Goal: Find contact information: Find contact information

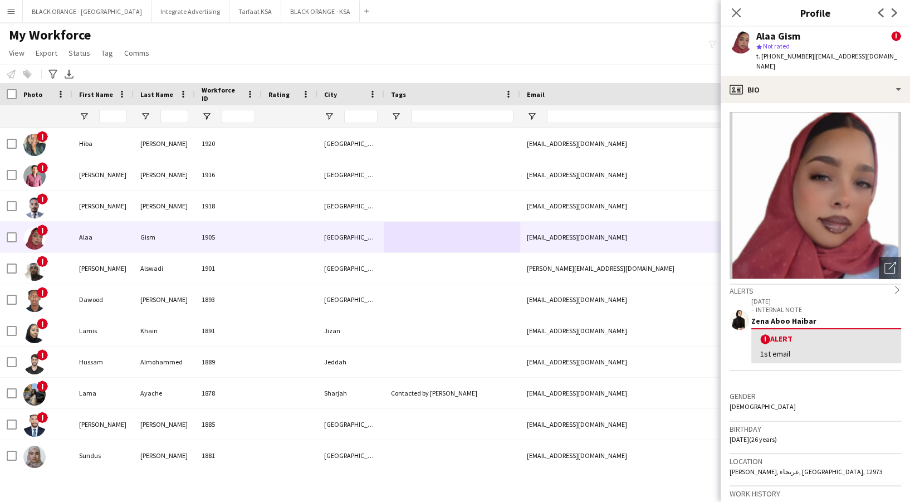
click at [559, 51] on div "My Workforce View Views Default view New view Update view Delete view Edit name…" at bounding box center [455, 46] width 910 height 38
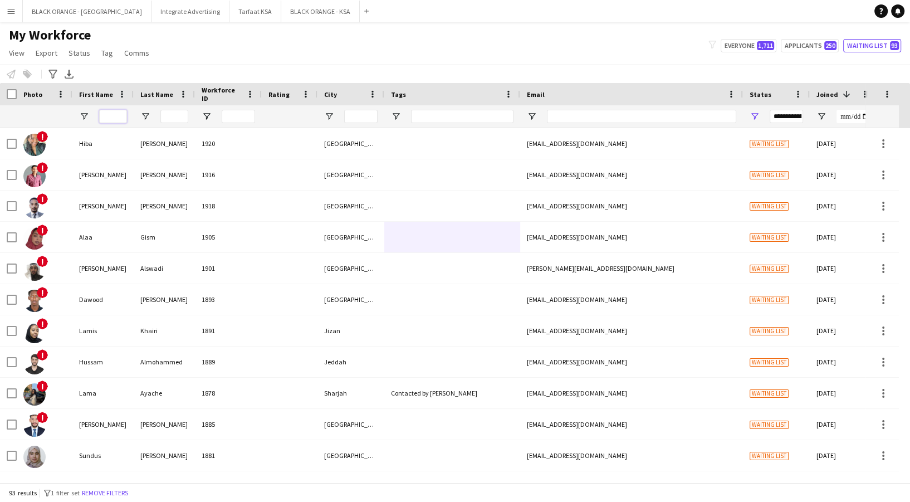
click at [106, 116] on input "First Name Filter Input" at bounding box center [113, 116] width 28 height 13
click at [173, 112] on input "Last Name Filter Input" at bounding box center [174, 116] width 28 height 13
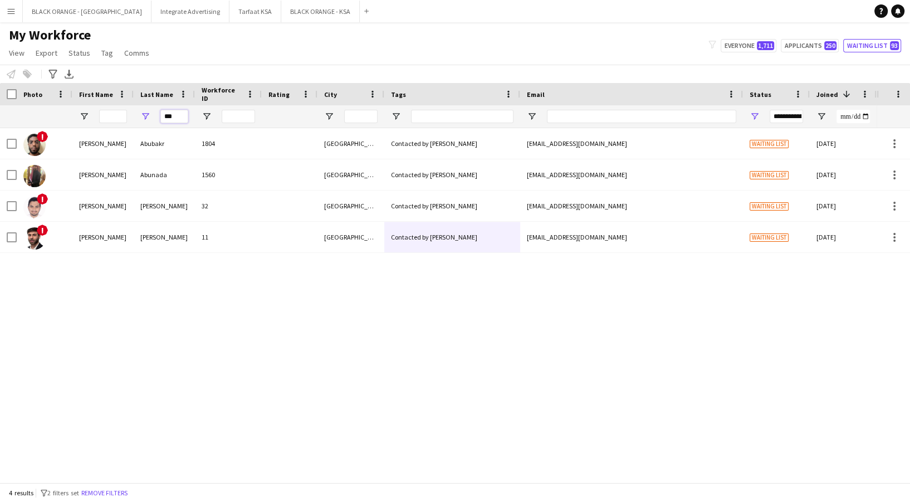
type input "***"
click at [174, 126] on div "***" at bounding box center [174, 116] width 28 height 22
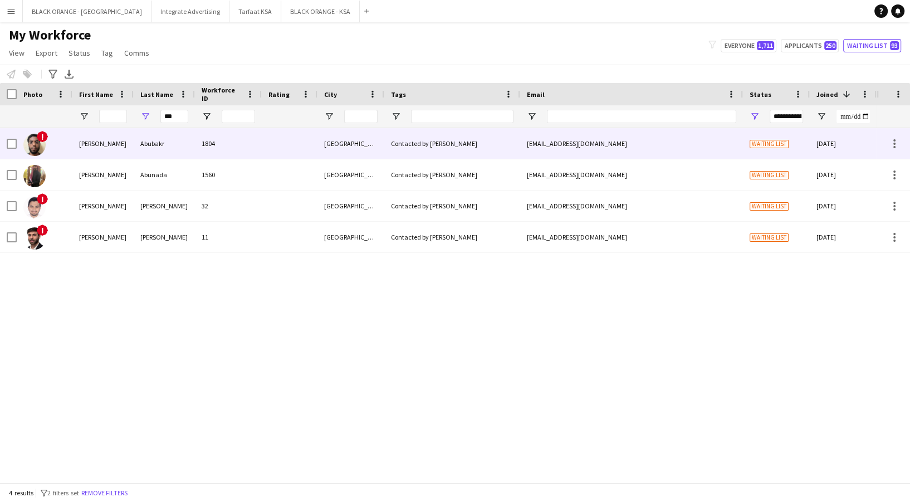
click at [174, 138] on div "Abubakr" at bounding box center [164, 143] width 61 height 31
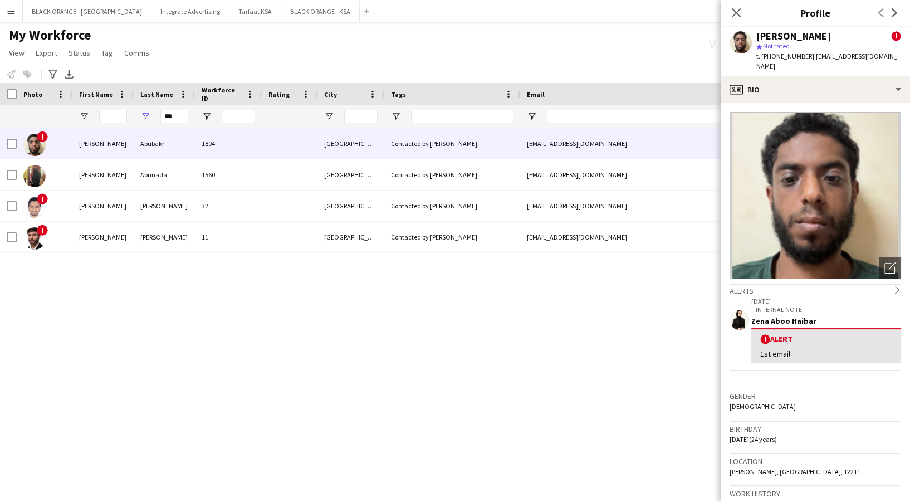
click at [813, 103] on app-crew-profile-bio "Open photos pop-in Alerts chevron-right [DATE] – INTERNAL NOTE Zena Aboo Haibar…" at bounding box center [814, 302] width 189 height 399
drag, startPoint x: 759, startPoint y: 49, endPoint x: 809, endPoint y: 54, distance: 50.3
click at [809, 54] on div "[PERSON_NAME] ! star Not rated t. [PHONE_NUMBER] | [EMAIL_ADDRESS][DOMAIN_NAME]" at bounding box center [828, 51] width 145 height 41
click at [808, 46] on div "star Not rated" at bounding box center [828, 46] width 145 height 10
click at [764, 53] on span "t. [PHONE_NUMBER]" at bounding box center [785, 56] width 58 height 8
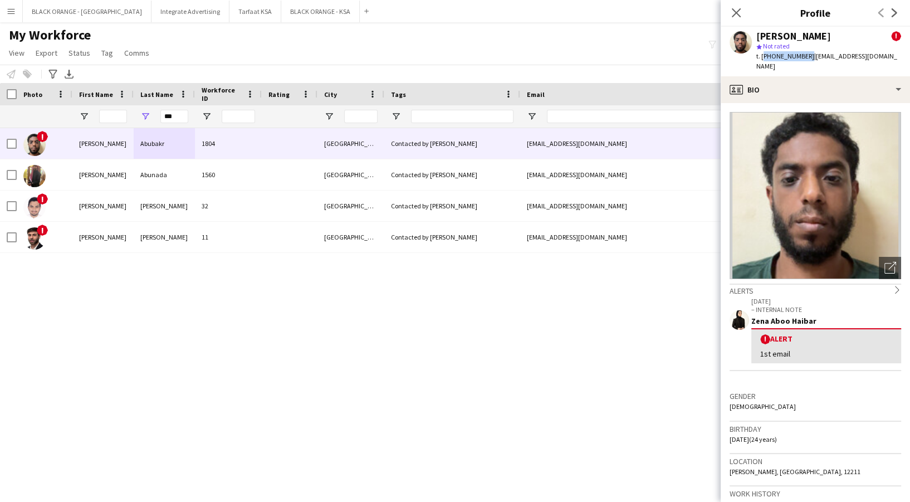
drag, startPoint x: 804, startPoint y: 55, endPoint x: 762, endPoint y: 56, distance: 41.8
click at [762, 56] on span "t. [PHONE_NUMBER]" at bounding box center [785, 56] width 58 height 8
copy span "[PHONE_NUMBER]"
click at [737, 12] on icon at bounding box center [735, 12] width 11 height 11
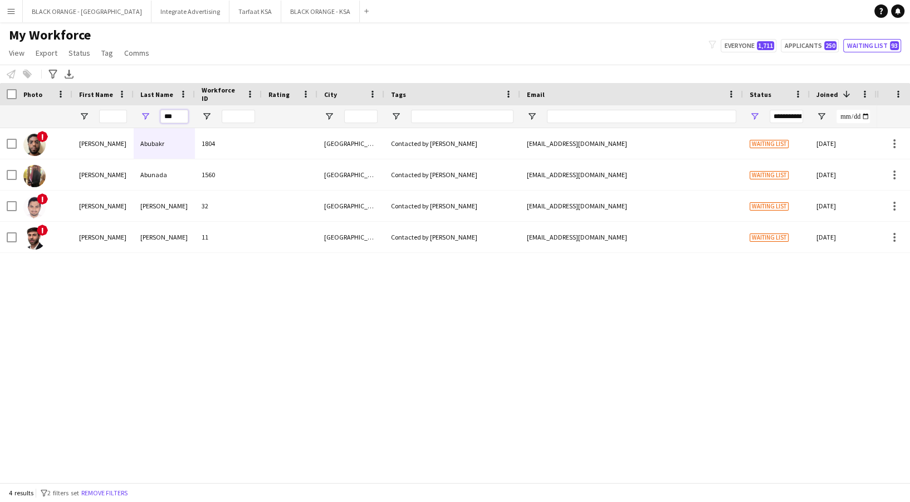
drag, startPoint x: 177, startPoint y: 111, endPoint x: 127, endPoint y: 99, distance: 51.0
click at [127, 99] on div "Workforce Details City Email Tags 1" at bounding box center [638, 105] width 1276 height 45
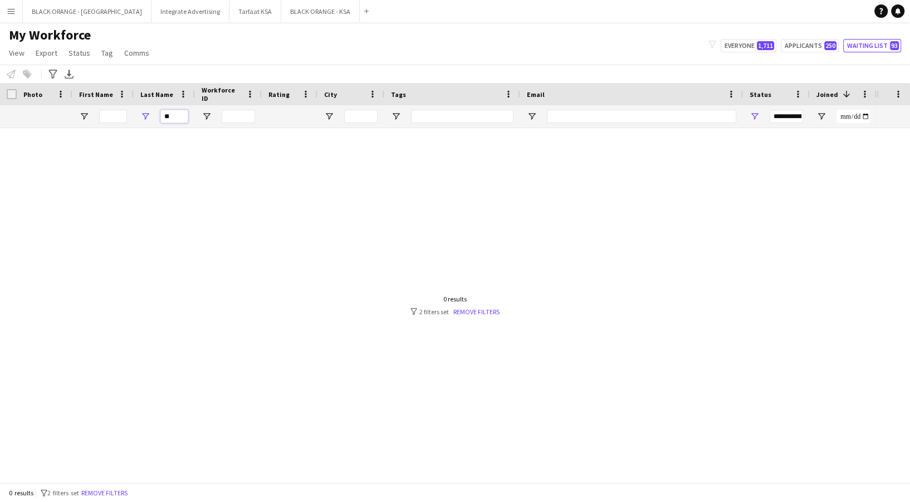
type input "*"
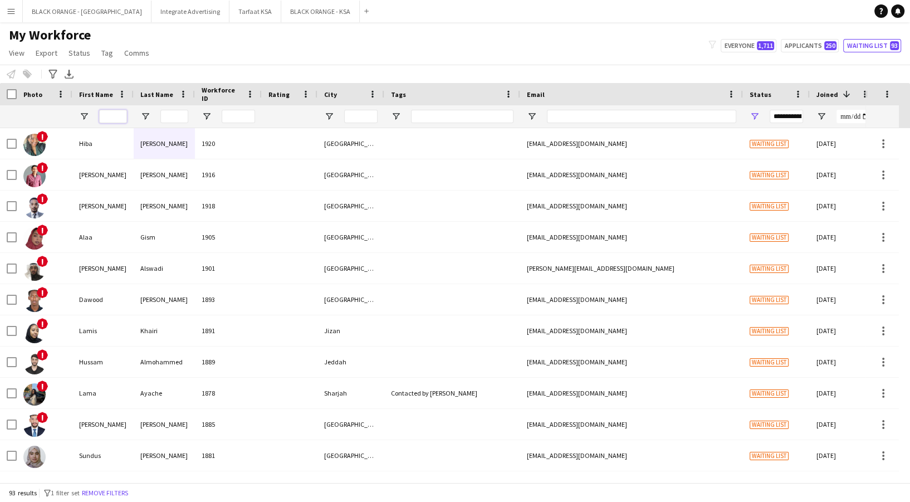
click at [121, 114] on input "First Name Filter Input" at bounding box center [113, 116] width 28 height 13
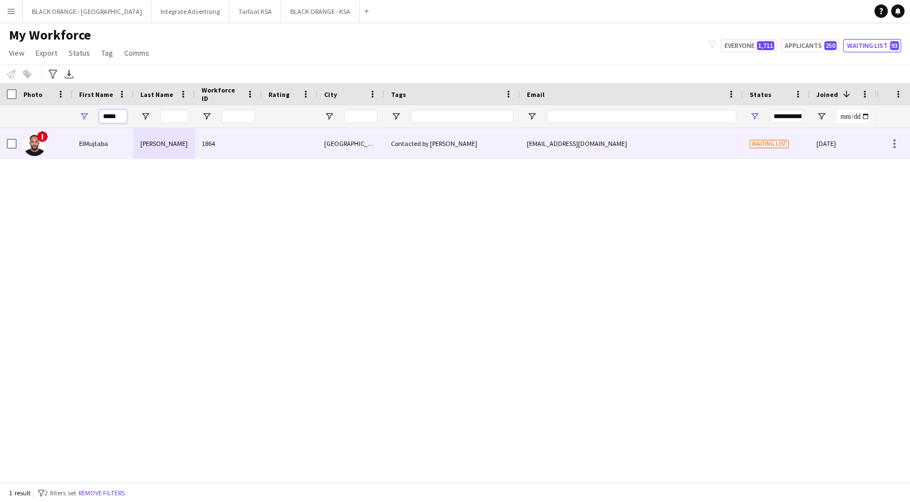
type input "*****"
click at [132, 145] on div "ElMujtaba" at bounding box center [102, 143] width 61 height 31
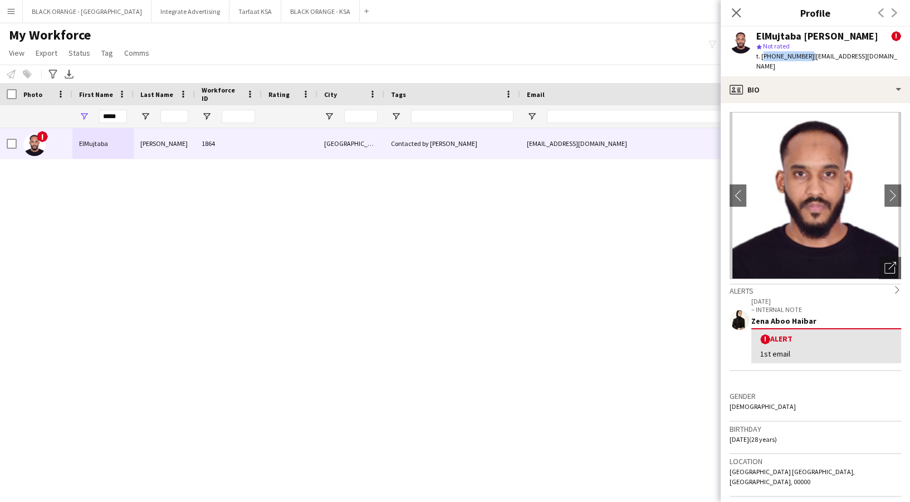
drag, startPoint x: 760, startPoint y: 57, endPoint x: 803, endPoint y: 57, distance: 42.9
click at [803, 57] on span "t. [PHONE_NUMBER]" at bounding box center [785, 56] width 58 height 8
copy span "[PHONE_NUMBER]"
drag, startPoint x: 124, startPoint y: 116, endPoint x: 70, endPoint y: 115, distance: 54.0
click at [70, 115] on div at bounding box center [638, 116] width 1276 height 22
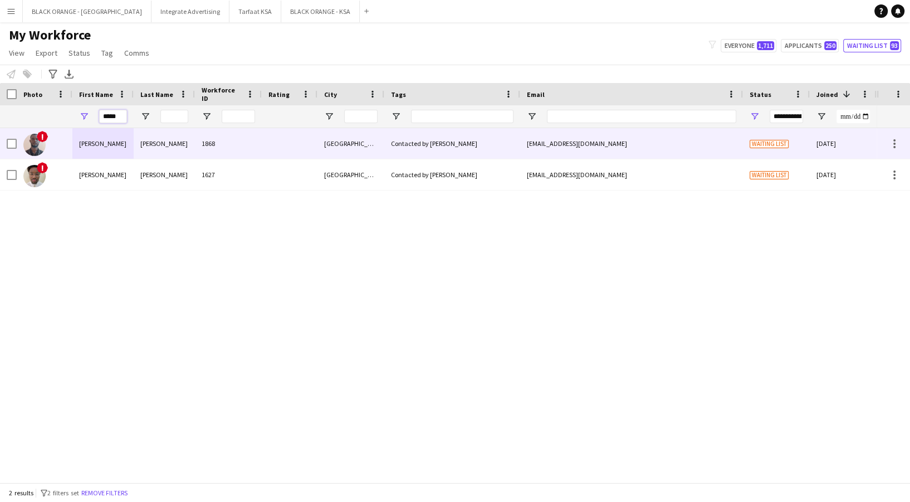
type input "*****"
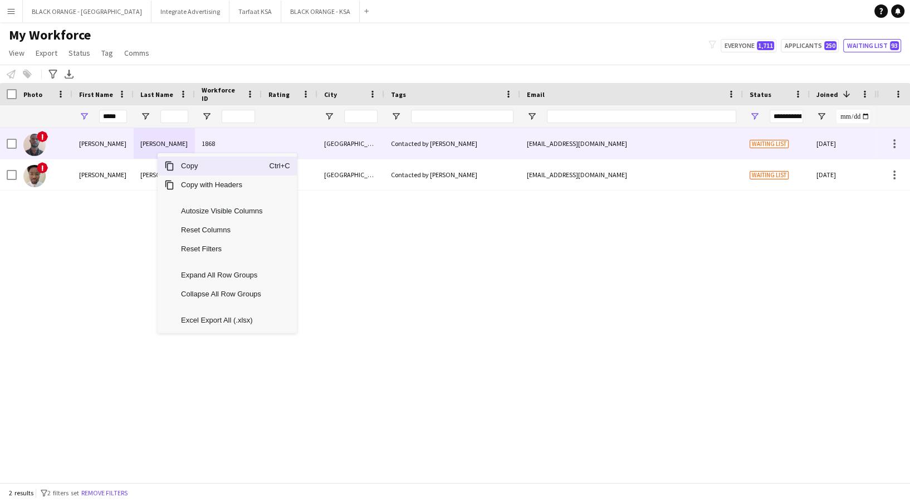
click at [680, 143] on div "[EMAIL_ADDRESS][DOMAIN_NAME]" at bounding box center [631, 143] width 223 height 31
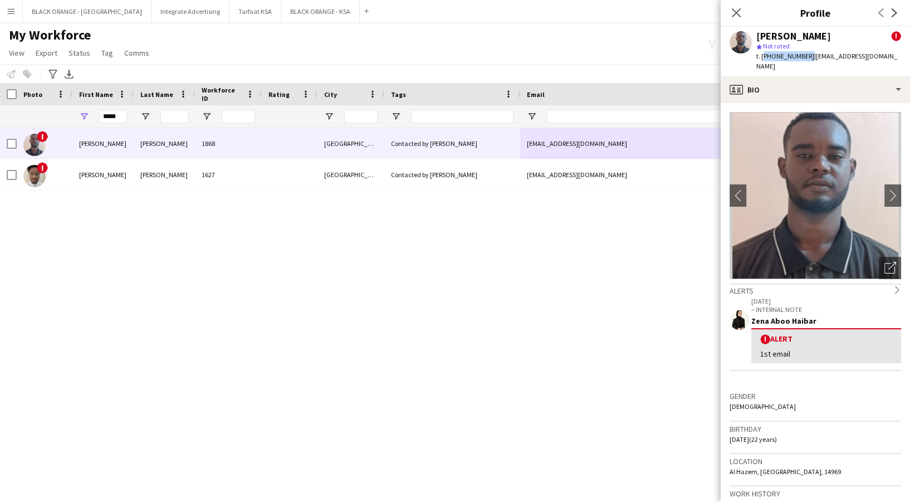
drag, startPoint x: 762, startPoint y: 56, endPoint x: 803, endPoint y: 55, distance: 41.8
click at [803, 55] on span "t. [PHONE_NUMBER]" at bounding box center [785, 56] width 58 height 8
copy span "[PHONE_NUMBER]"
drag, startPoint x: 122, startPoint y: 115, endPoint x: 55, endPoint y: 110, distance: 67.0
click at [55, 110] on div at bounding box center [638, 116] width 1276 height 22
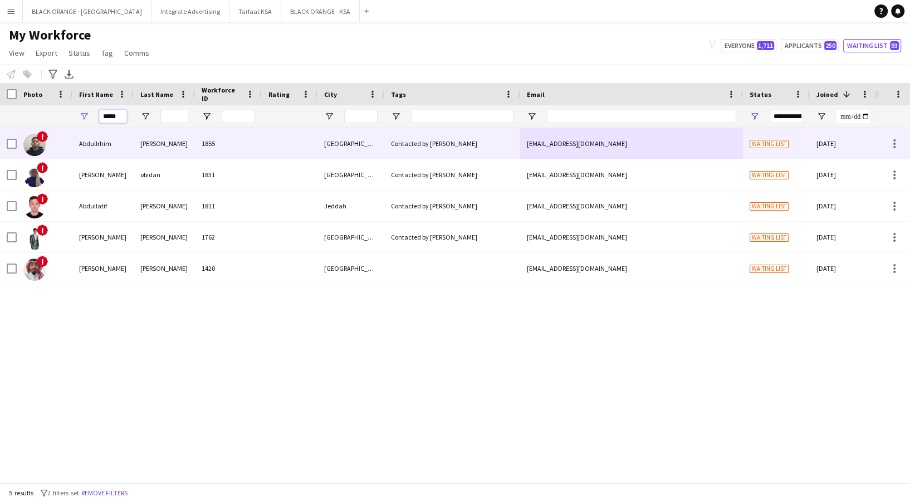
type input "*****"
click at [150, 152] on div "[PERSON_NAME]" at bounding box center [164, 143] width 61 height 31
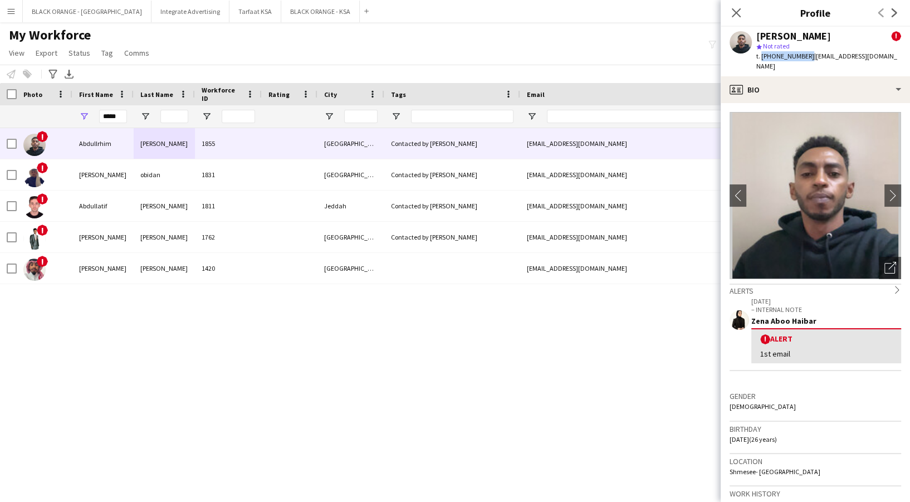
drag, startPoint x: 760, startPoint y: 63, endPoint x: 804, endPoint y: 65, distance: 44.6
click at [804, 60] on span "t. [PHONE_NUMBER]" at bounding box center [785, 56] width 58 height 8
copy span "[PHONE_NUMBER]"
drag, startPoint x: 124, startPoint y: 117, endPoint x: 71, endPoint y: 114, distance: 52.4
click at [71, 114] on div at bounding box center [638, 116] width 1276 height 22
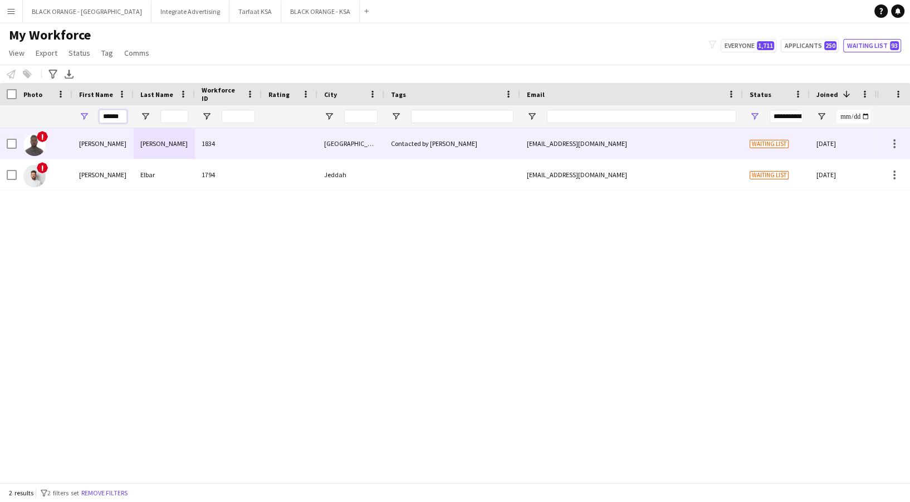
type input "******"
click at [173, 134] on div "[PERSON_NAME]" at bounding box center [164, 143] width 61 height 31
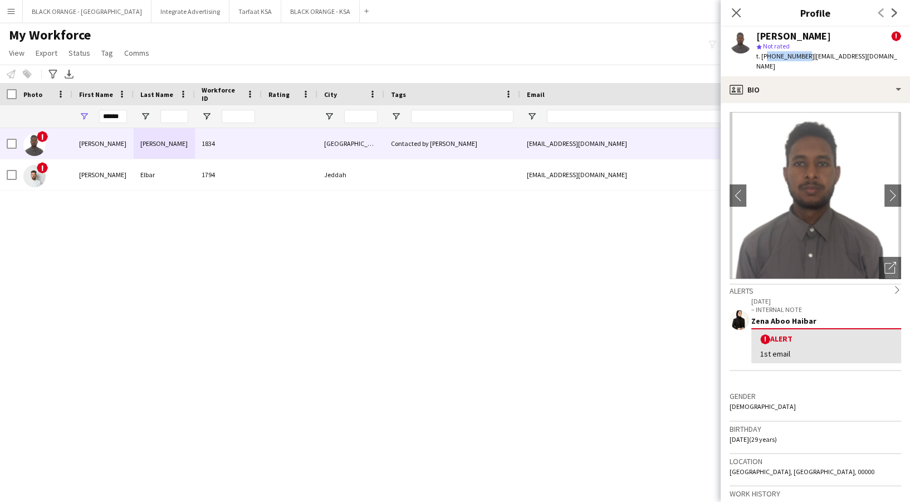
drag, startPoint x: 764, startPoint y: 58, endPoint x: 803, endPoint y: 54, distance: 39.2
click at [803, 54] on span "t. [PHONE_NUMBER]" at bounding box center [785, 56] width 58 height 8
click at [803, 55] on span "t. [PHONE_NUMBER]" at bounding box center [785, 56] width 58 height 8
drag, startPoint x: 803, startPoint y: 55, endPoint x: 760, endPoint y: 64, distance: 44.4
click at [760, 64] on div "[PERSON_NAME] ! star Not rated t. [PHONE_NUMBER] | [EMAIL_ADDRESS][DOMAIN_NAME]" at bounding box center [814, 52] width 189 height 50
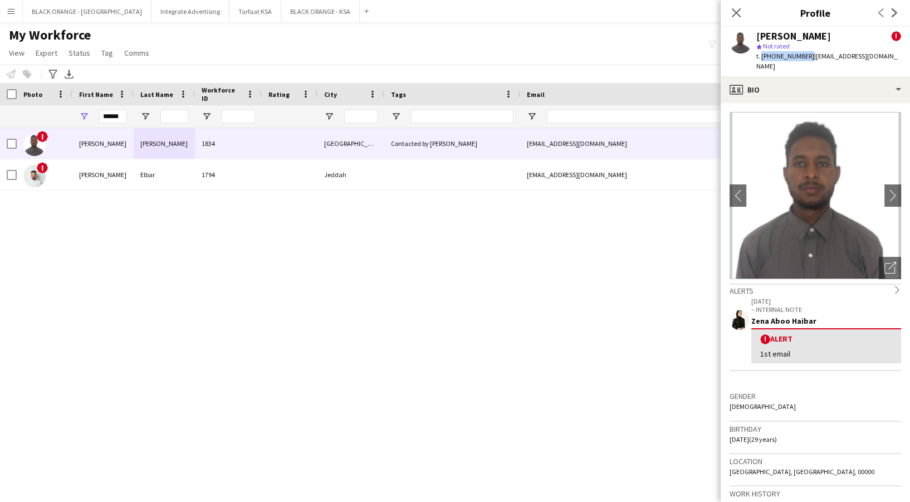
copy span "[PHONE_NUMBER]"
drag, startPoint x: 126, startPoint y: 113, endPoint x: 41, endPoint y: 110, distance: 84.7
click at [41, 110] on div at bounding box center [638, 116] width 1276 height 22
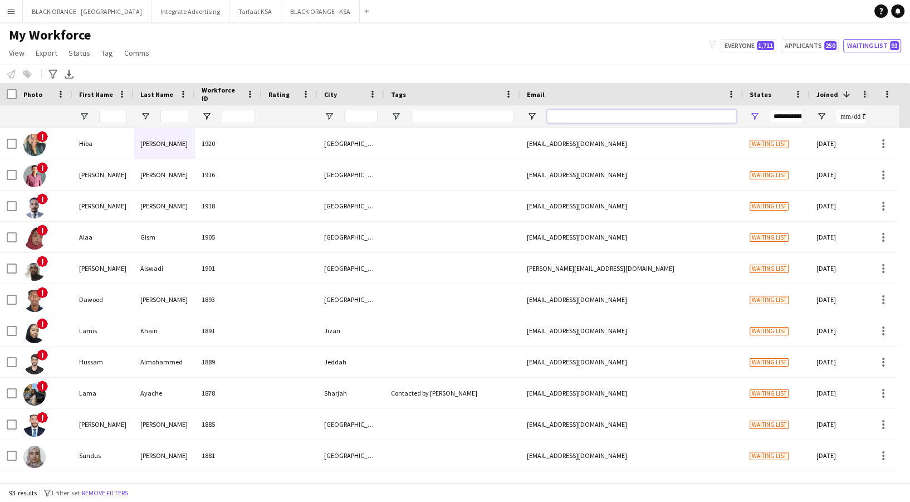
click at [601, 117] on input "Email Filter Input" at bounding box center [641, 116] width 189 height 13
paste input "**********"
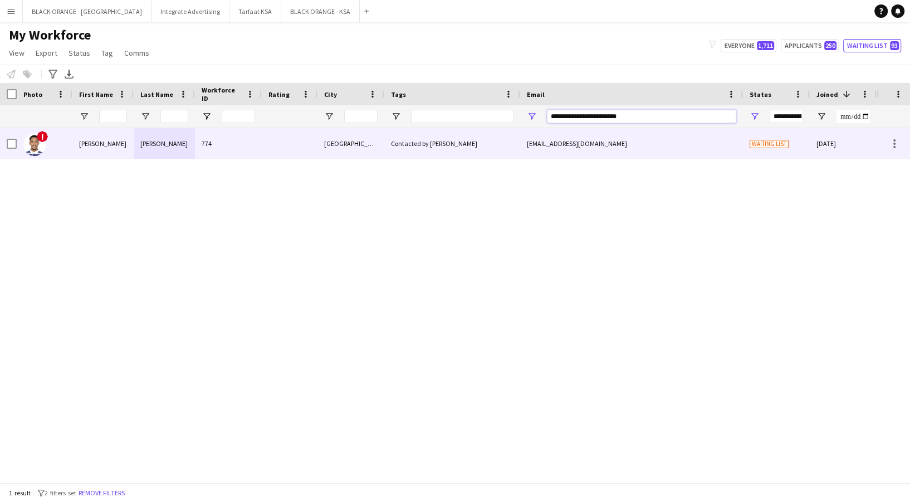
type input "**********"
click at [300, 150] on div at bounding box center [290, 143] width 56 height 31
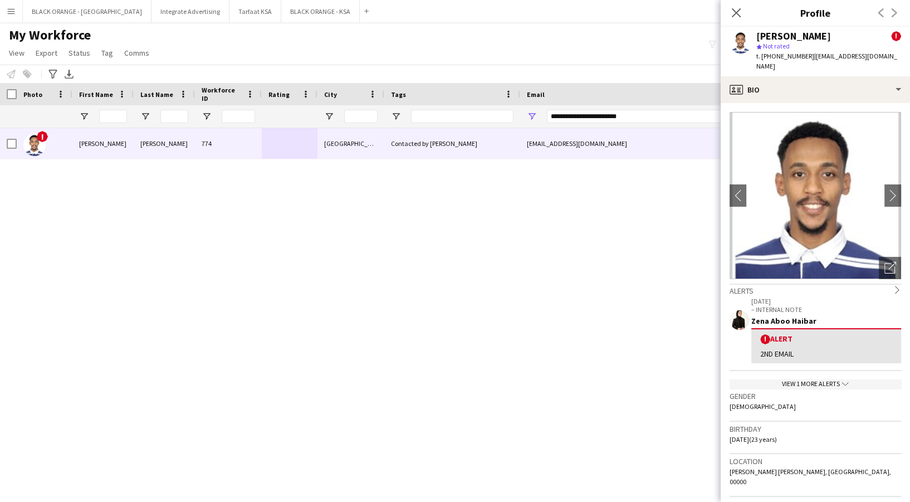
drag, startPoint x: 761, startPoint y: 53, endPoint x: 805, endPoint y: 58, distance: 44.8
click at [805, 58] on div "t. [PHONE_NUMBER] | [EMAIL_ADDRESS][DOMAIN_NAME]" at bounding box center [828, 61] width 145 height 20
copy span "[PHONE_NUMBER]"
click at [735, 18] on icon "Close pop-in" at bounding box center [735, 12] width 11 height 11
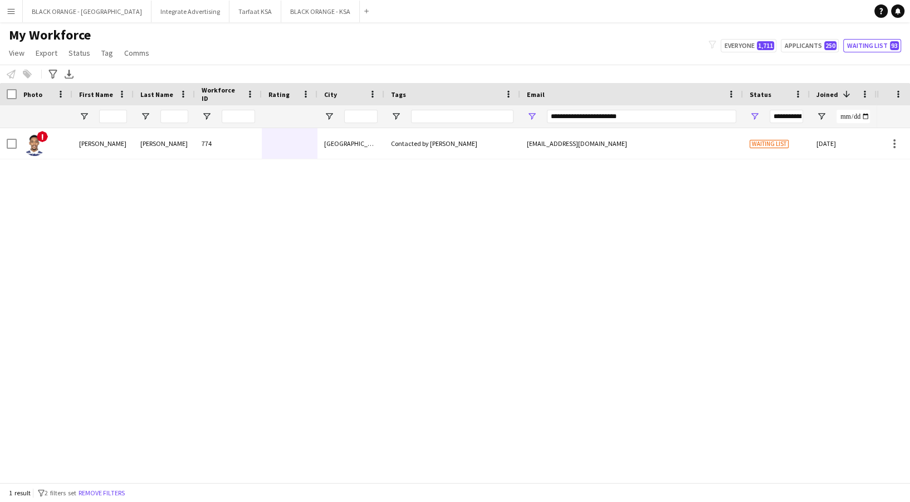
click at [644, 113] on div "**********" at bounding box center [641, 116] width 189 height 22
drag, startPoint x: 644, startPoint y: 113, endPoint x: 458, endPoint y: 125, distance: 186.3
click at [458, 125] on div "**********" at bounding box center [638, 116] width 1276 height 22
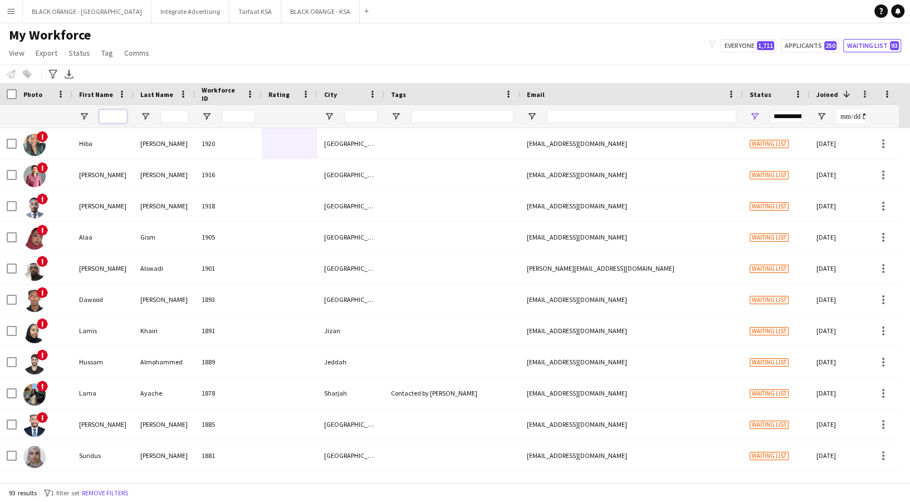
click at [107, 121] on input "First Name Filter Input" at bounding box center [113, 116] width 28 height 13
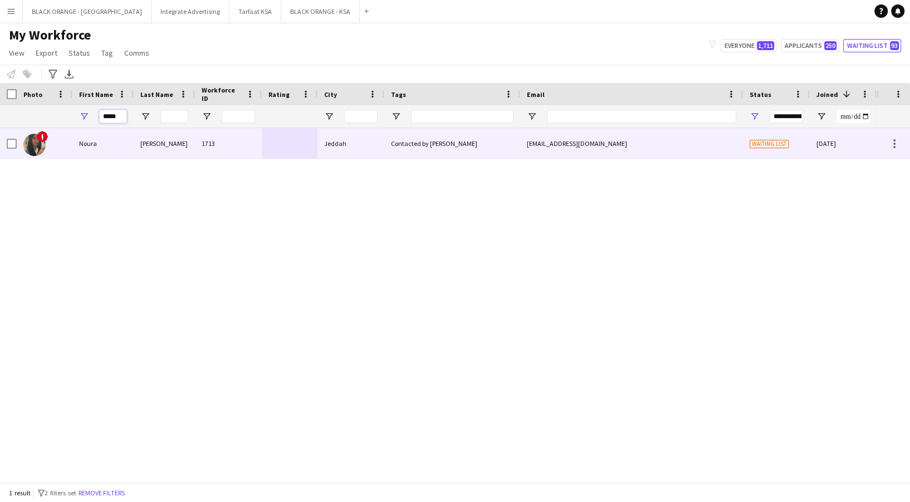
type input "*****"
click at [207, 151] on div "1713" at bounding box center [228, 143] width 67 height 31
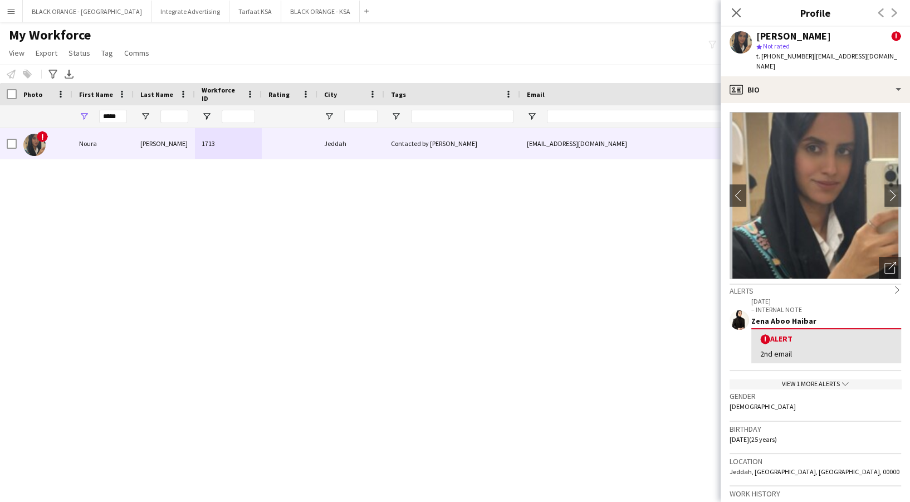
drag, startPoint x: 763, startPoint y: 53, endPoint x: 789, endPoint y: 54, distance: 25.6
click at [789, 54] on span "t. [PHONE_NUMBER]" at bounding box center [785, 56] width 58 height 8
drag, startPoint x: 803, startPoint y: 57, endPoint x: 761, endPoint y: 60, distance: 42.4
click at [761, 60] on div "t. [PHONE_NUMBER] | [EMAIL_ADDRESS][DOMAIN_NAME]" at bounding box center [828, 61] width 145 height 20
copy span "[PHONE_NUMBER]"
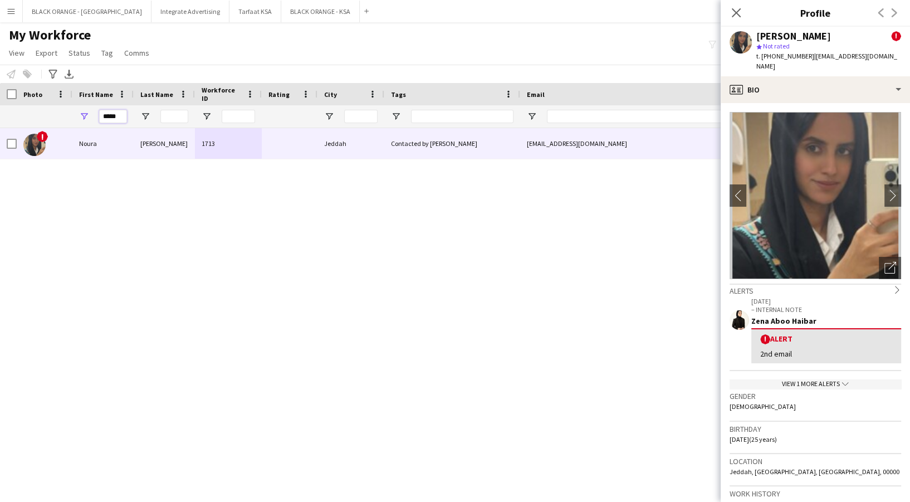
drag, startPoint x: 123, startPoint y: 117, endPoint x: 69, endPoint y: 117, distance: 54.0
click at [69, 117] on div at bounding box center [638, 116] width 1276 height 22
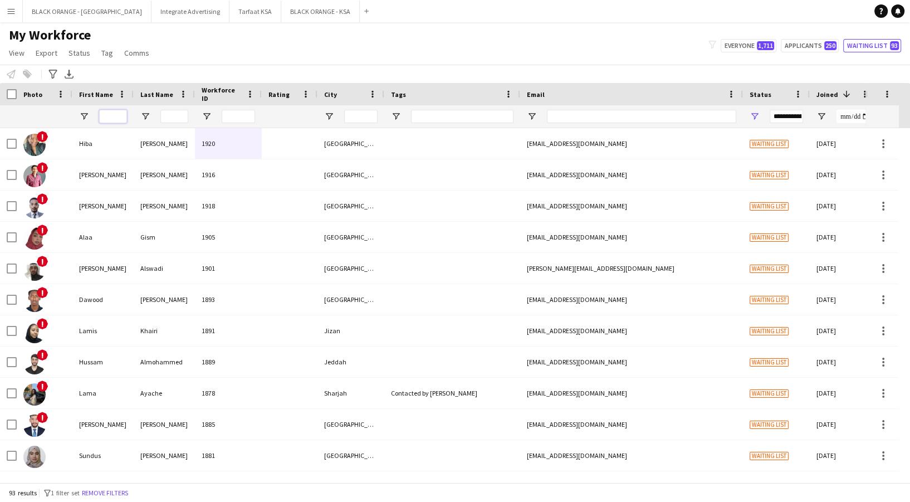
type input "*"
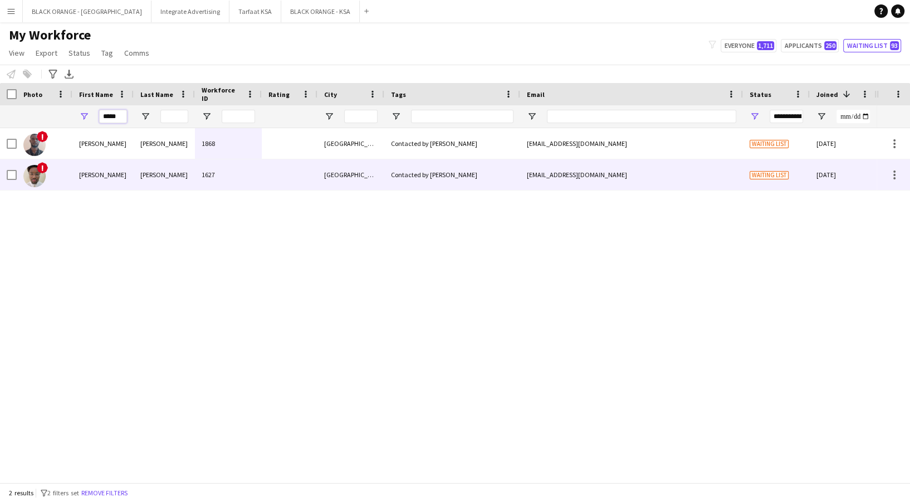
type input "*****"
click at [180, 174] on div "[PERSON_NAME]" at bounding box center [164, 174] width 61 height 31
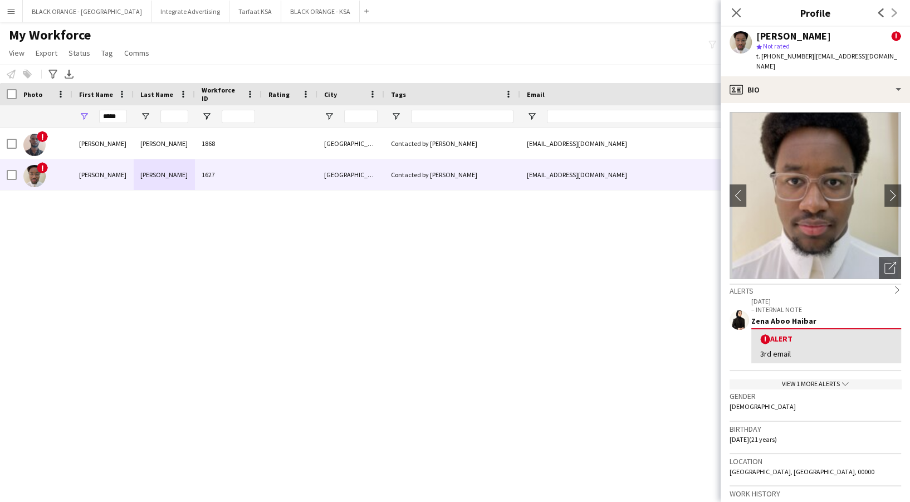
drag, startPoint x: 760, startPoint y: 53, endPoint x: 802, endPoint y: 52, distance: 41.2
click at [802, 52] on span "t. [PHONE_NUMBER]" at bounding box center [785, 56] width 58 height 8
drag, startPoint x: 807, startPoint y: 56, endPoint x: 756, endPoint y: 60, distance: 51.4
click at [756, 60] on div "t. [PHONE_NUMBER] | [EMAIL_ADDRESS][DOMAIN_NAME]" at bounding box center [828, 61] width 145 height 20
copy div "t. [PHONE_NUMBER] |"
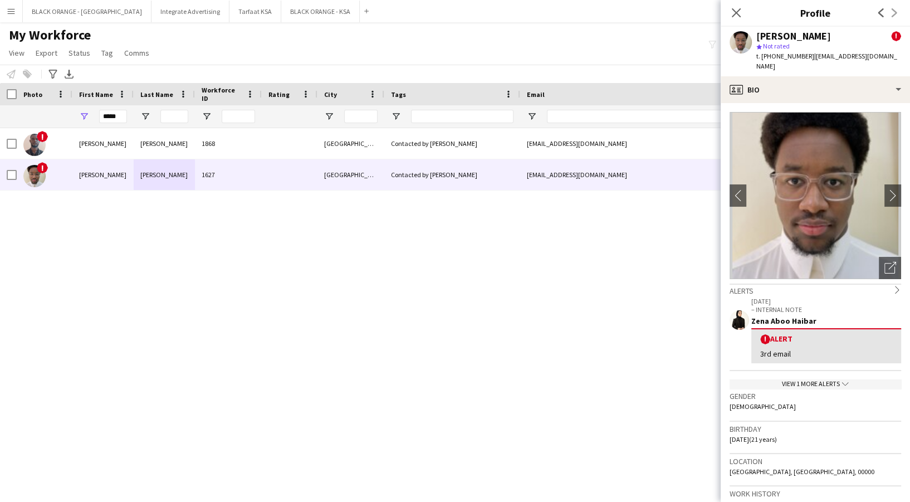
drag, startPoint x: 128, startPoint y: 117, endPoint x: 104, endPoint y: 117, distance: 24.5
click at [104, 117] on div "*****" at bounding box center [102, 116] width 61 height 22
drag, startPoint x: 122, startPoint y: 114, endPoint x: 69, endPoint y: 104, distance: 53.9
click at [69, 104] on div "Workforce Details City Email Tags 1" at bounding box center [638, 105] width 1276 height 45
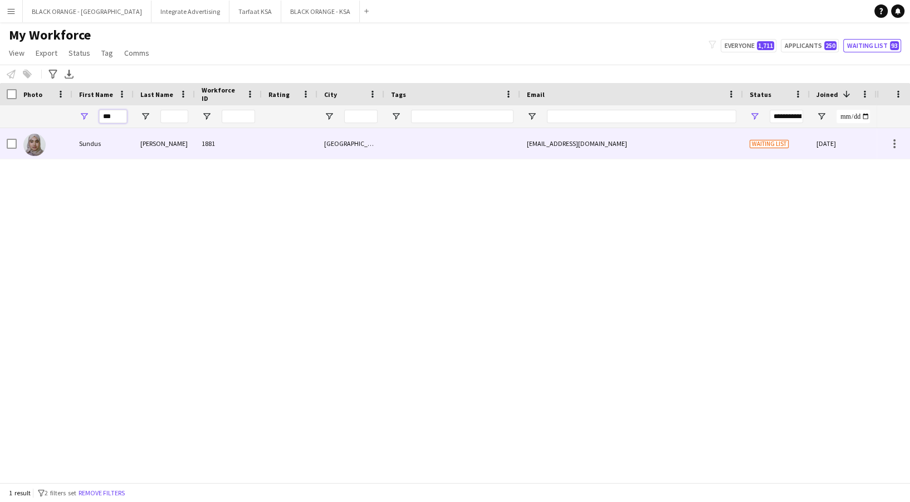
type input "***"
click at [171, 151] on div "[PERSON_NAME]" at bounding box center [164, 143] width 61 height 31
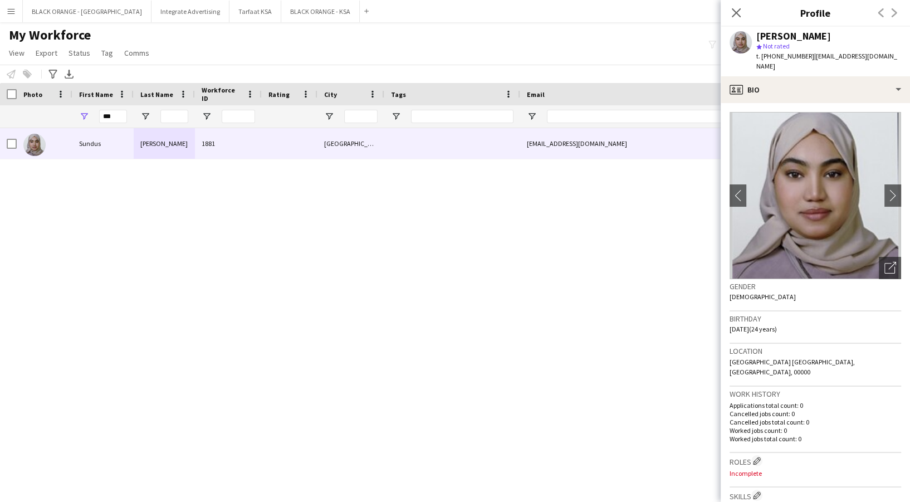
click at [828, 30] on div "[PERSON_NAME] star Not rated t. [PHONE_NUMBER] | [EMAIL_ADDRESS][DOMAIN_NAME]" at bounding box center [814, 52] width 189 height 50
drag, startPoint x: 759, startPoint y: 53, endPoint x: 804, endPoint y: 61, distance: 45.9
click at [804, 61] on div "t. [PHONE_NUMBER] | [EMAIL_ADDRESS][DOMAIN_NAME]" at bounding box center [828, 61] width 145 height 20
copy span "[PHONE_NUMBER]"
drag, startPoint x: 115, startPoint y: 111, endPoint x: 61, endPoint y: 109, distance: 54.0
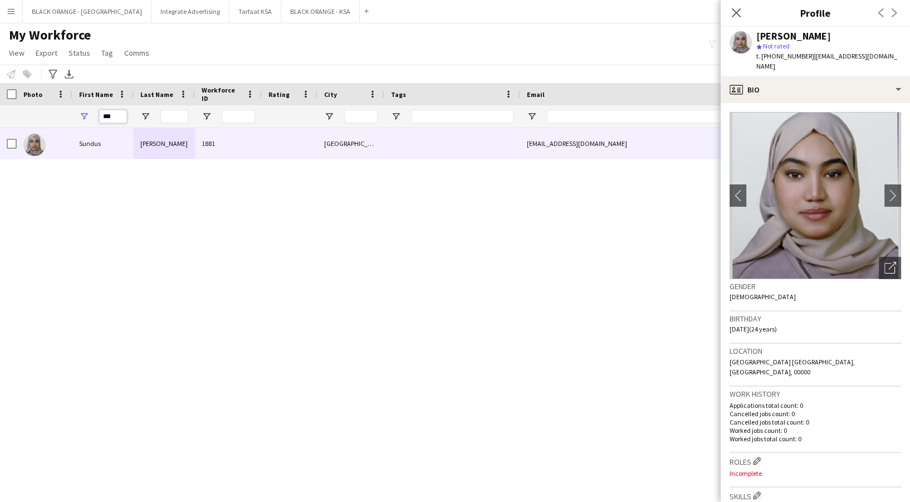
click at [61, 109] on div "***" at bounding box center [638, 116] width 1276 height 22
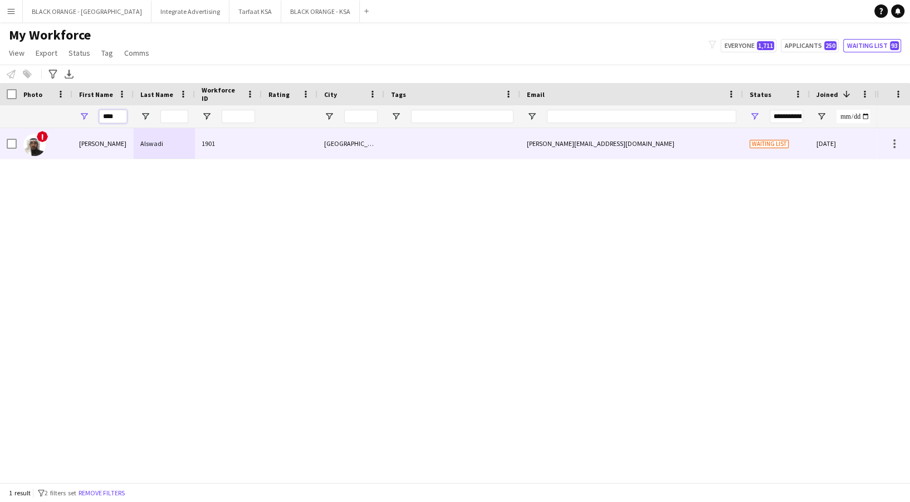
type input "****"
click at [274, 156] on div at bounding box center [290, 143] width 56 height 31
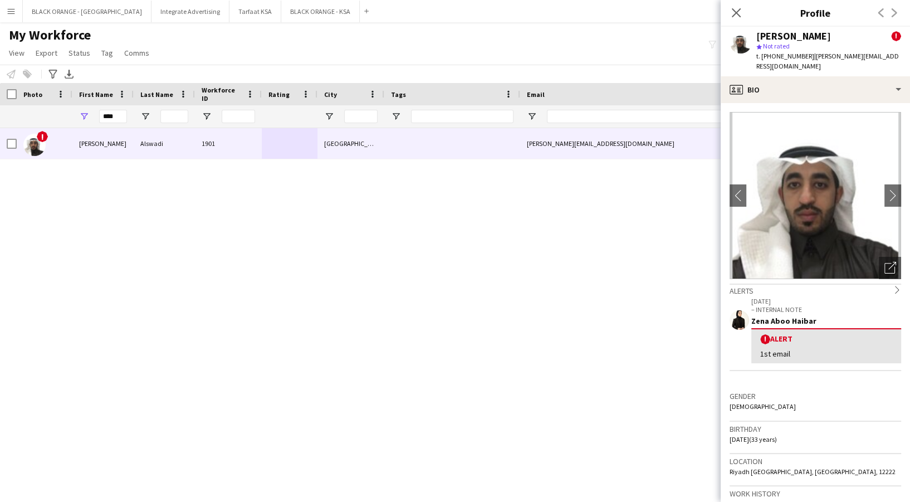
click at [761, 53] on span "t. [PHONE_NUMBER]" at bounding box center [785, 56] width 58 height 8
drag, startPoint x: 761, startPoint y: 53, endPoint x: 794, endPoint y: 53, distance: 33.4
click at [794, 53] on span "t. [PHONE_NUMBER]" at bounding box center [785, 56] width 58 height 8
copy span "[PHONE_NUMBER]"
drag, startPoint x: 121, startPoint y: 116, endPoint x: 92, endPoint y: 115, distance: 29.0
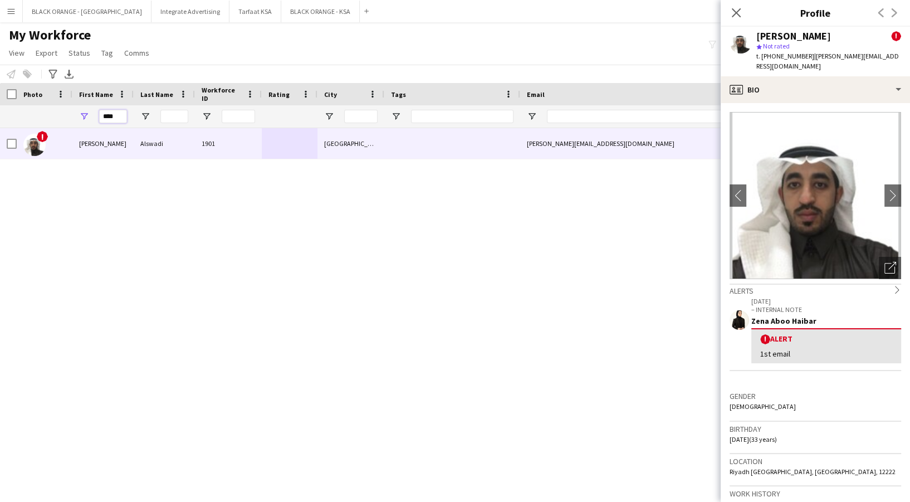
click at [92, 115] on div "****" at bounding box center [102, 116] width 61 height 22
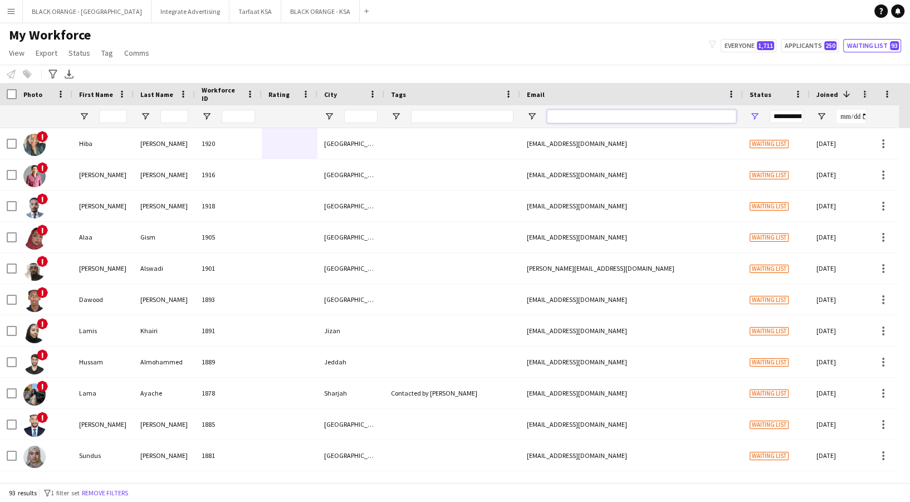
click at [577, 119] on input "Email Filter Input" at bounding box center [641, 116] width 189 height 13
click at [116, 119] on input "First Name Filter Input" at bounding box center [113, 116] width 28 height 13
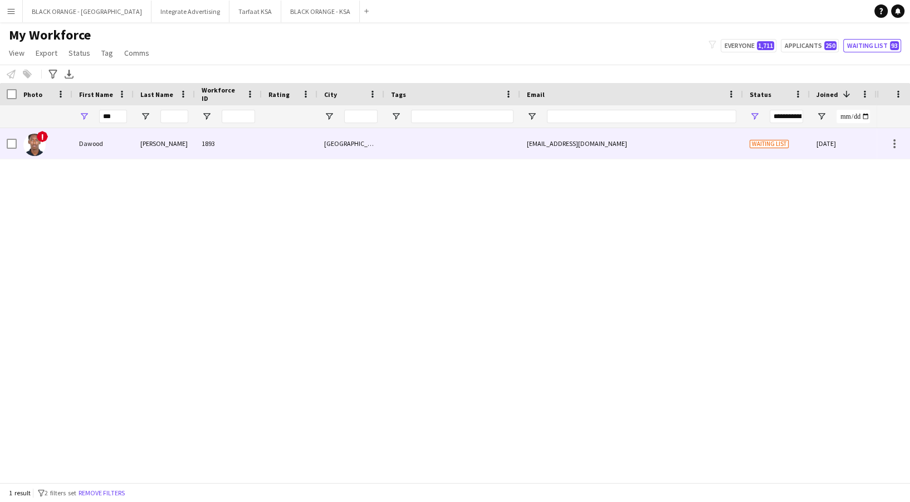
click at [146, 143] on div "[PERSON_NAME]" at bounding box center [164, 143] width 61 height 31
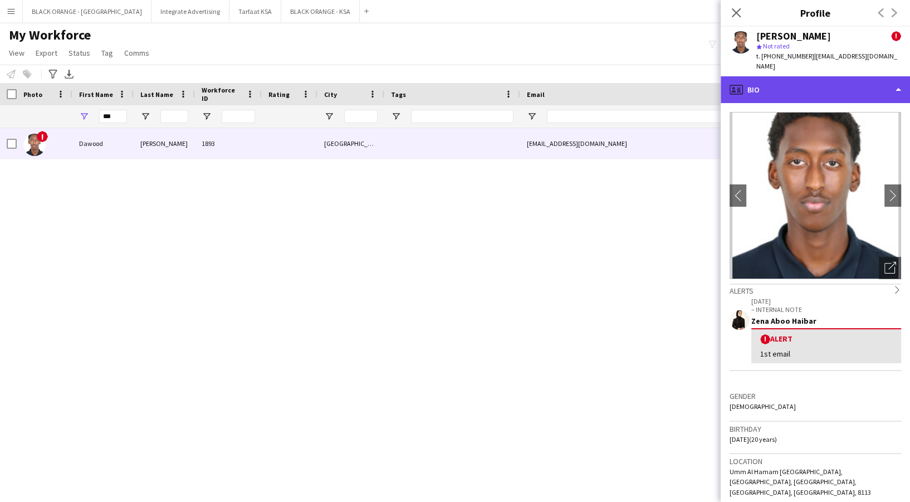
click at [796, 83] on div "profile Bio" at bounding box center [814, 89] width 189 height 27
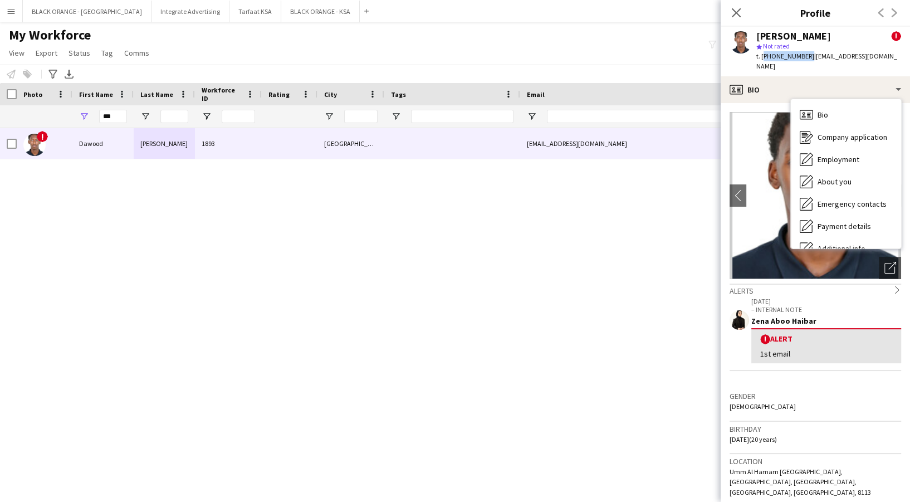
drag, startPoint x: 761, startPoint y: 56, endPoint x: 804, endPoint y: 62, distance: 43.4
click at [804, 62] on div "[PERSON_NAME] ! star Not rated t. [PHONE_NUMBER] | [EMAIL_ADDRESS][DOMAIN_NAME]" at bounding box center [814, 52] width 189 height 50
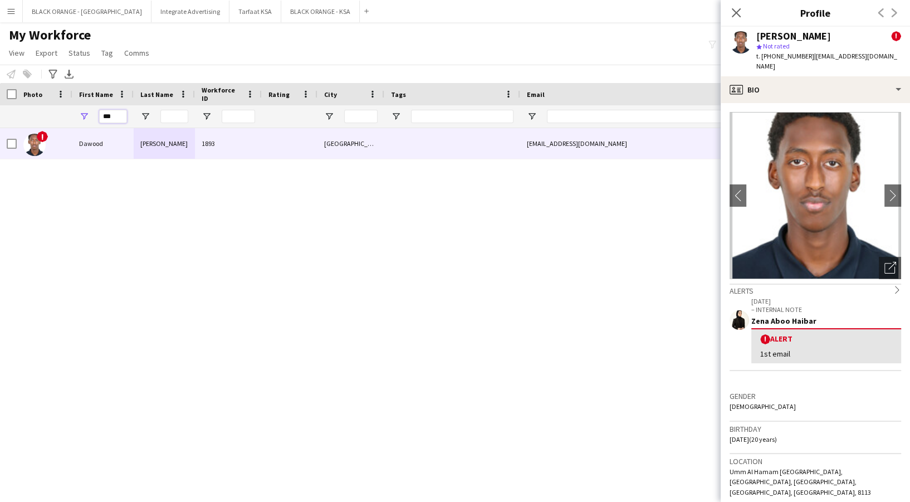
click at [121, 116] on input "***" at bounding box center [113, 116] width 28 height 13
type input "*"
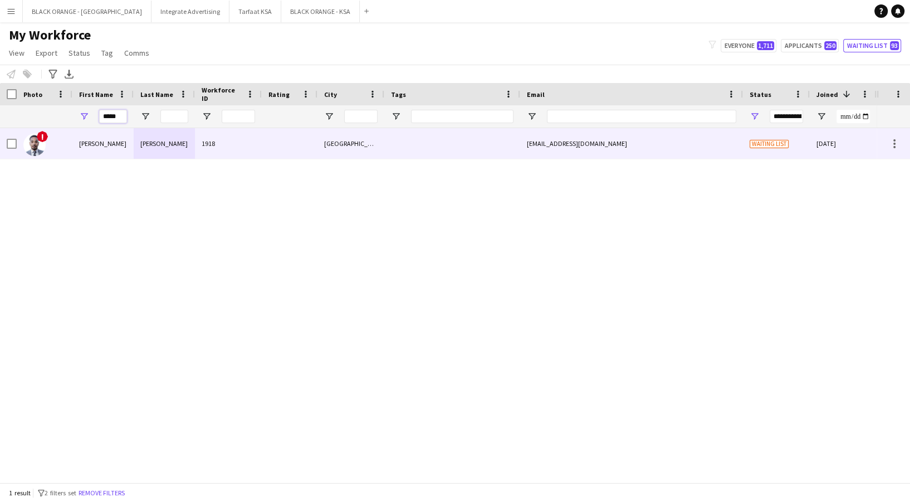
type input "*****"
click at [144, 155] on div "[PERSON_NAME]" at bounding box center [164, 143] width 61 height 31
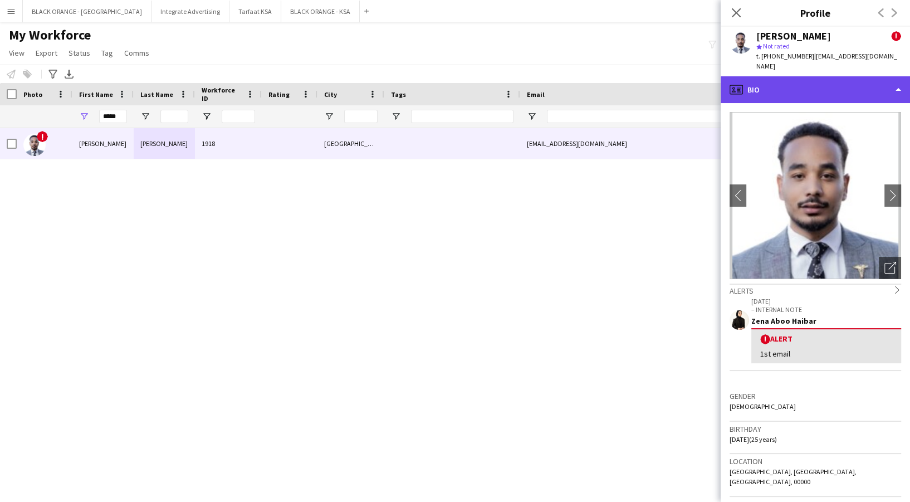
click at [749, 90] on div "profile Bio" at bounding box center [814, 89] width 189 height 27
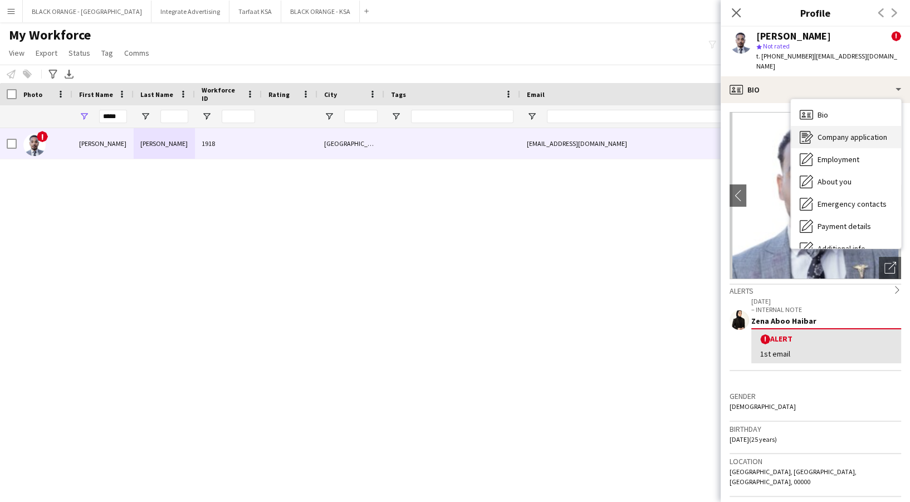
click at [880, 132] on span "Company application" at bounding box center [852, 137] width 70 height 10
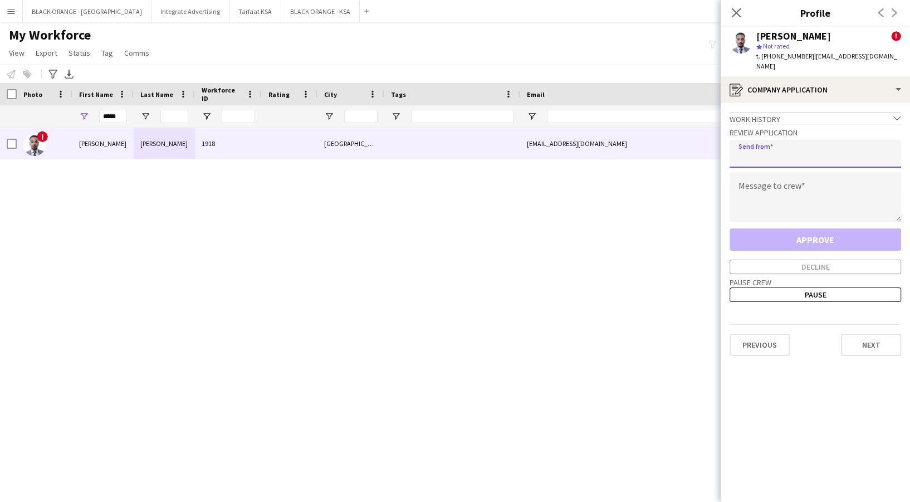
click at [799, 141] on input "email" at bounding box center [814, 154] width 171 height 28
type input "**********"
click at [765, 202] on textarea at bounding box center [814, 197] width 171 height 50
paste textarea "**********"
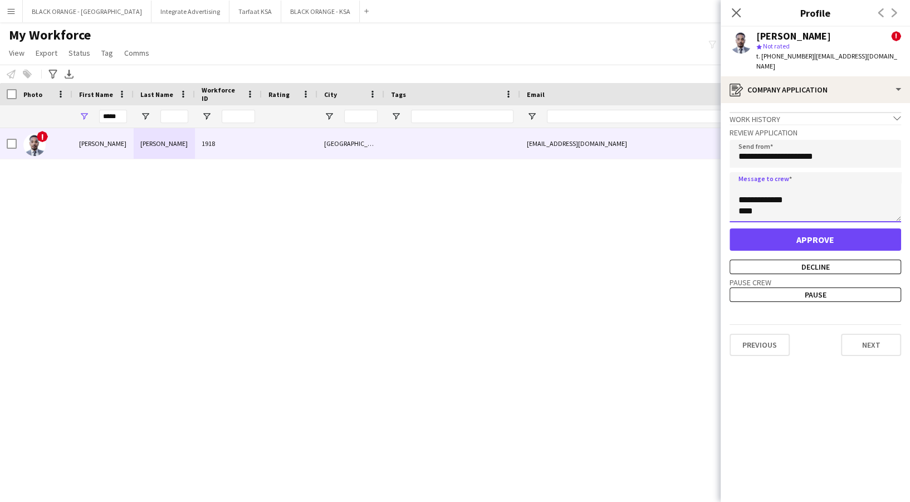
scroll to position [156, 0]
click at [765, 202] on textarea "**********" at bounding box center [814, 197] width 171 height 50
type textarea "**********"
drag, startPoint x: 762, startPoint y: 55, endPoint x: 804, endPoint y: 58, distance: 41.8
click at [804, 58] on span "t. [PHONE_NUMBER]" at bounding box center [785, 56] width 58 height 8
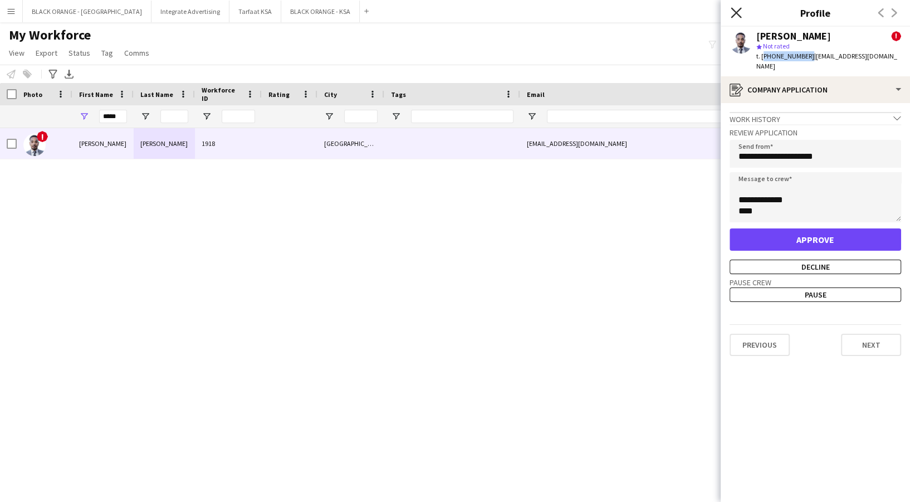
click at [738, 12] on icon at bounding box center [735, 12] width 11 height 11
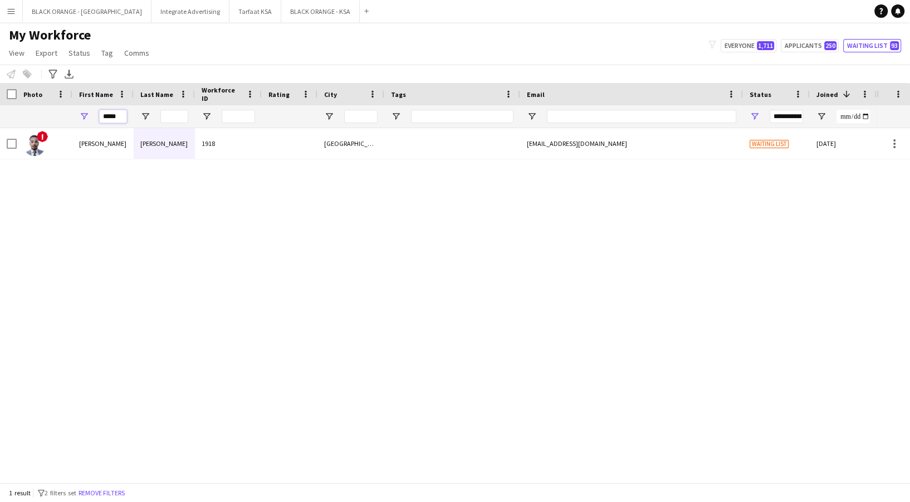
drag, startPoint x: 125, startPoint y: 111, endPoint x: 73, endPoint y: 115, distance: 51.9
click at [73, 115] on div "*****" at bounding box center [102, 116] width 61 height 22
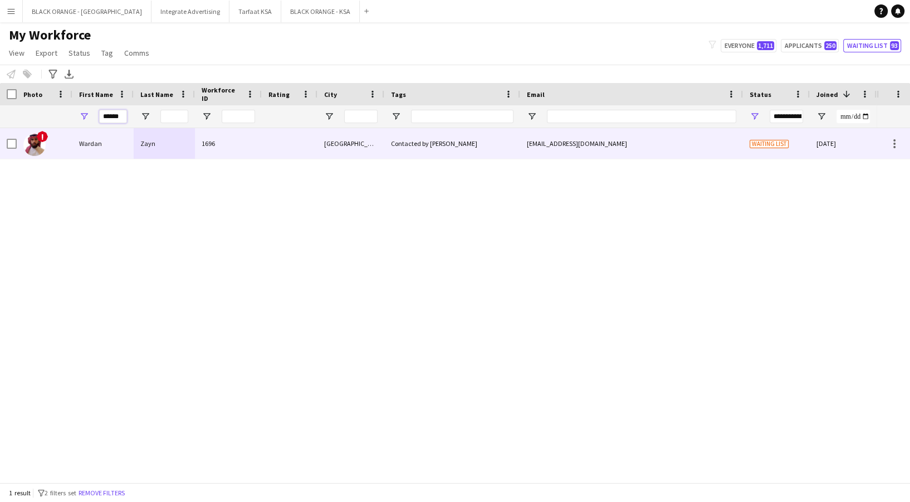
type input "******"
click at [127, 136] on div "Wardan" at bounding box center [102, 143] width 61 height 31
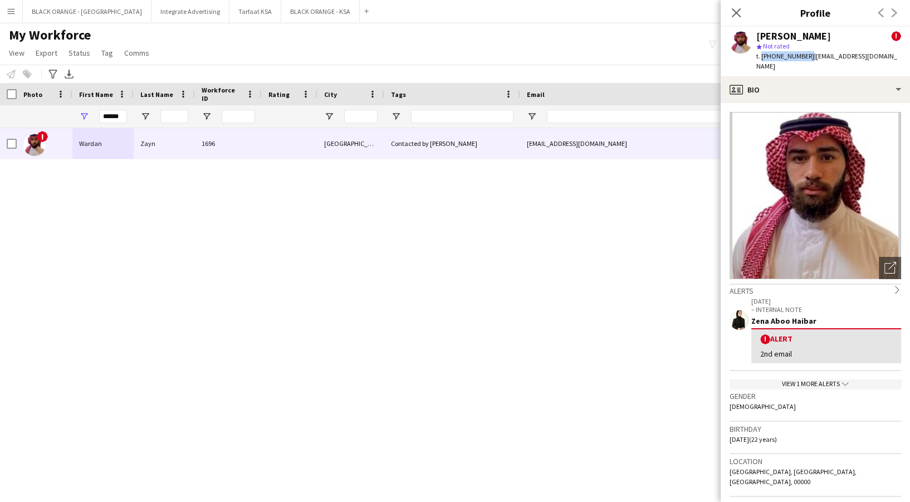
drag, startPoint x: 760, startPoint y: 55, endPoint x: 804, endPoint y: 61, distance: 45.0
click at [804, 61] on div "t. [PHONE_NUMBER] | [EMAIL_ADDRESS][DOMAIN_NAME]" at bounding box center [828, 61] width 145 height 20
drag, startPoint x: 102, startPoint y: 112, endPoint x: 140, endPoint y: 117, distance: 38.7
click at [140, 117] on div at bounding box center [638, 116] width 1276 height 22
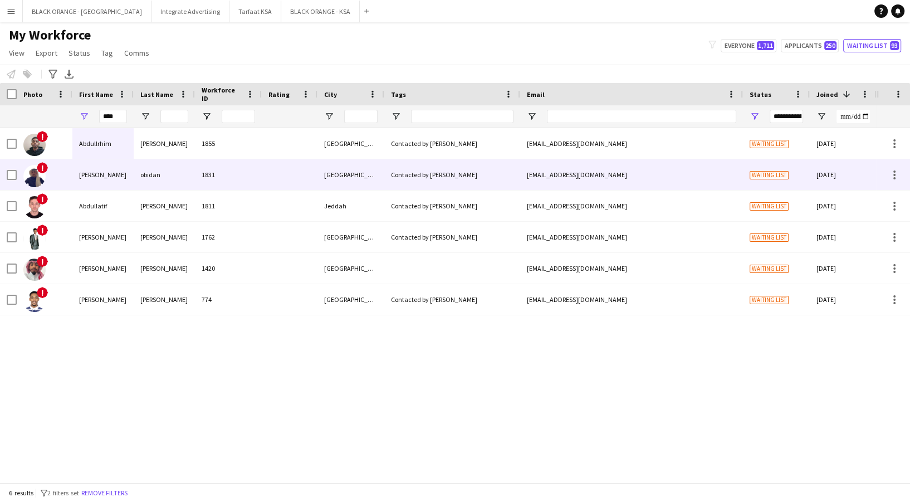
click at [161, 179] on div "obidan" at bounding box center [164, 174] width 61 height 31
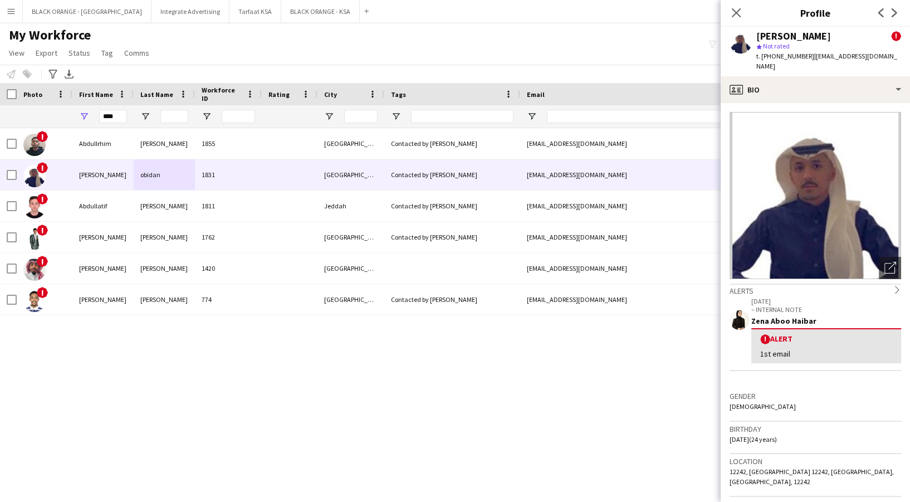
drag, startPoint x: 761, startPoint y: 53, endPoint x: 808, endPoint y: 56, distance: 47.4
click at [808, 56] on span "t. [PHONE_NUMBER]" at bounding box center [785, 56] width 58 height 8
drag, startPoint x: 808, startPoint y: 56, endPoint x: 758, endPoint y: 59, distance: 50.2
click at [758, 59] on span "t. [PHONE_NUMBER]" at bounding box center [785, 56] width 58 height 8
click at [122, 121] on input "****" at bounding box center [113, 116] width 28 height 13
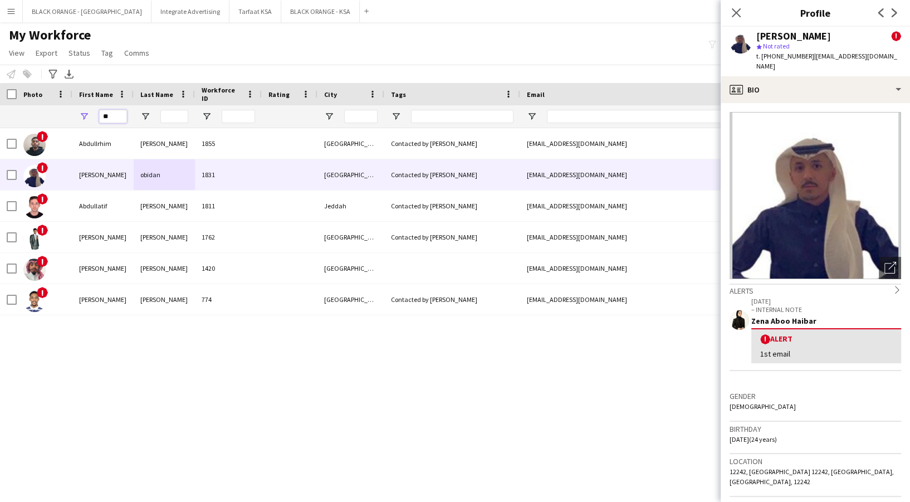
type input "*"
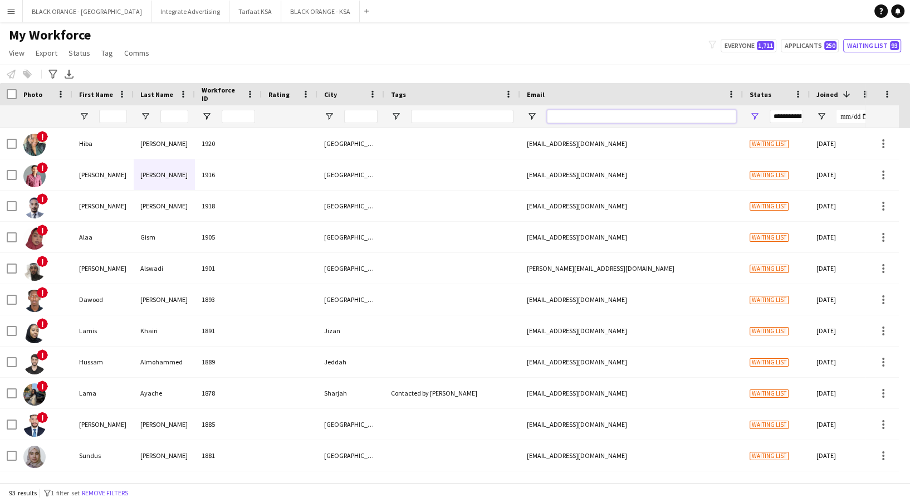
click at [631, 120] on input "Email Filter Input" at bounding box center [641, 116] width 189 height 13
paste input "**********"
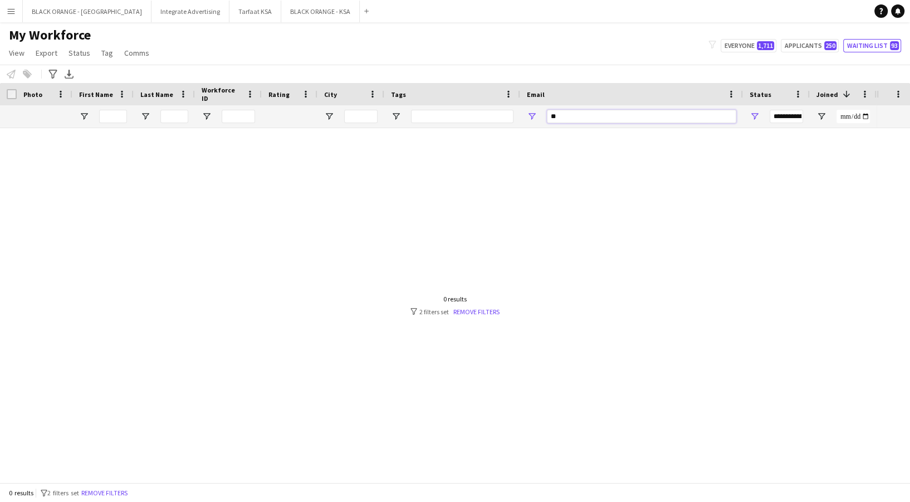
type input "*"
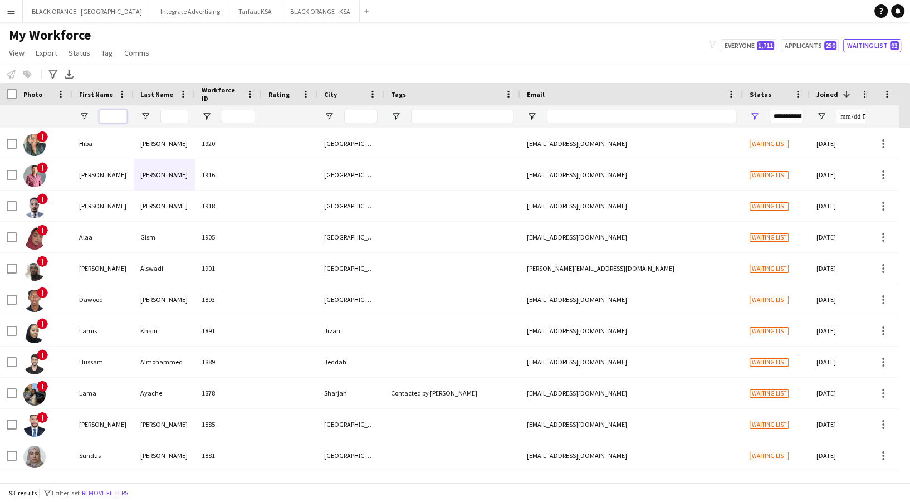
click at [112, 120] on input "First Name Filter Input" at bounding box center [113, 116] width 28 height 13
click at [174, 117] on input "Last Name Filter Input" at bounding box center [174, 116] width 28 height 13
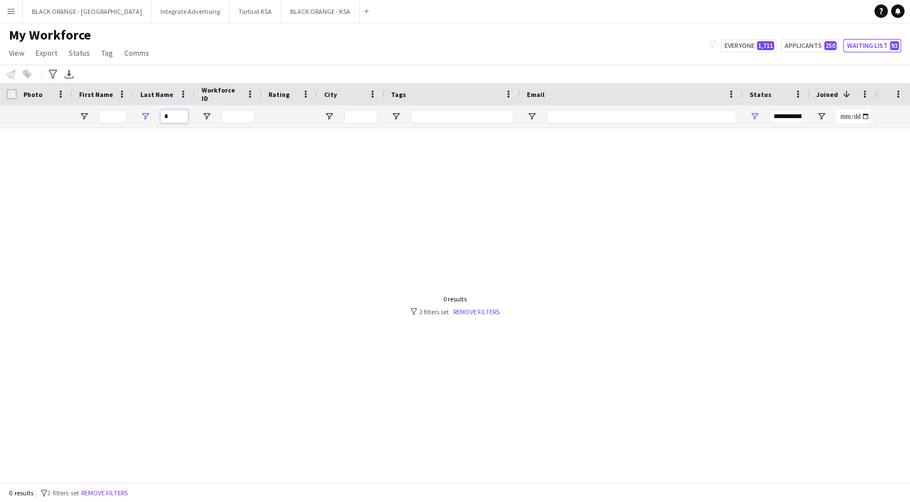
type input "*"
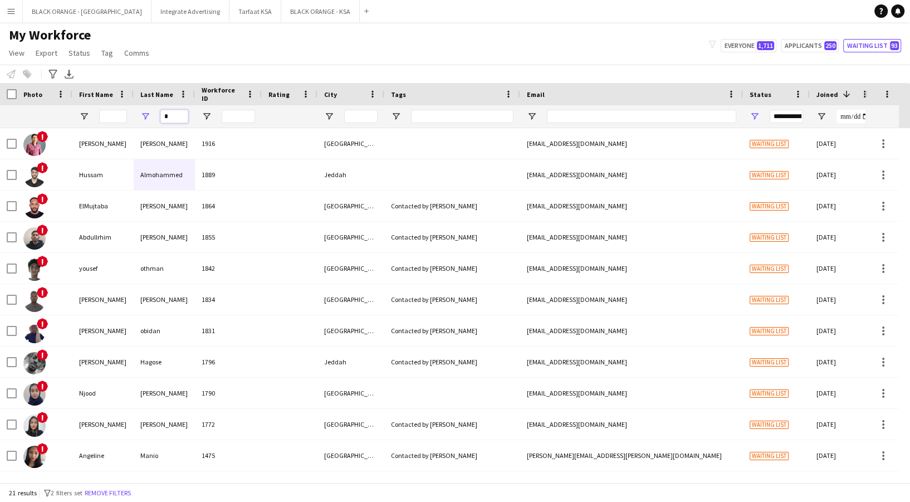
click at [179, 117] on input "*" at bounding box center [174, 116] width 28 height 13
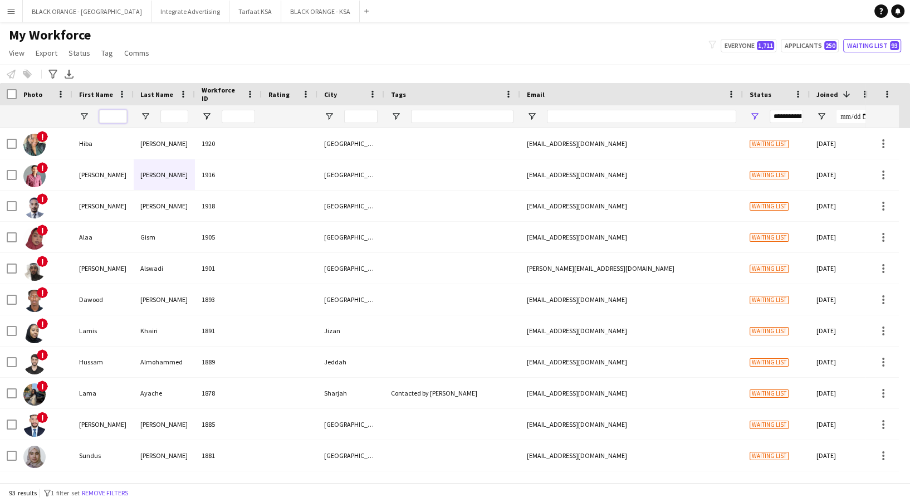
click at [116, 114] on input "First Name Filter Input" at bounding box center [113, 116] width 28 height 13
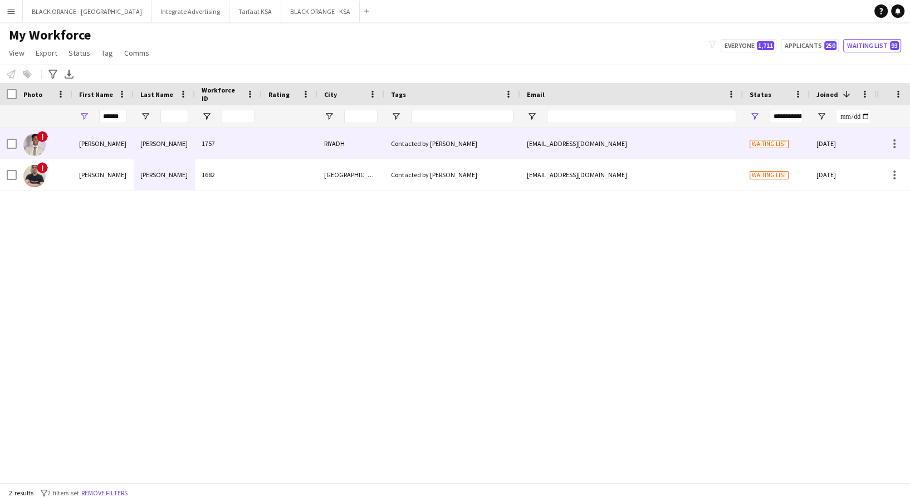
click at [178, 145] on div "[PERSON_NAME]" at bounding box center [164, 143] width 61 height 31
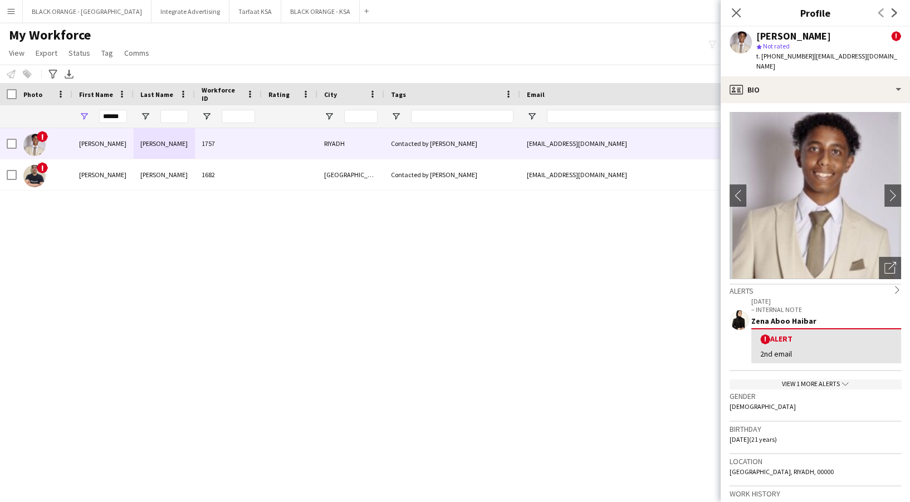
drag, startPoint x: 761, startPoint y: 55, endPoint x: 793, endPoint y: 55, distance: 32.3
click at [793, 55] on span "t. [PHONE_NUMBER]" at bounding box center [785, 56] width 58 height 8
drag, startPoint x: 805, startPoint y: 55, endPoint x: 744, endPoint y: 61, distance: 61.5
click at [744, 61] on div "[PERSON_NAME] ! star Not rated t. [PHONE_NUMBER] | [EMAIL_ADDRESS][DOMAIN_NAME]" at bounding box center [814, 52] width 189 height 50
click at [755, 57] on div "[PERSON_NAME] ! star Not rated t. [PHONE_NUMBER] | [EMAIL_ADDRESS][DOMAIN_NAME]" at bounding box center [814, 52] width 189 height 50
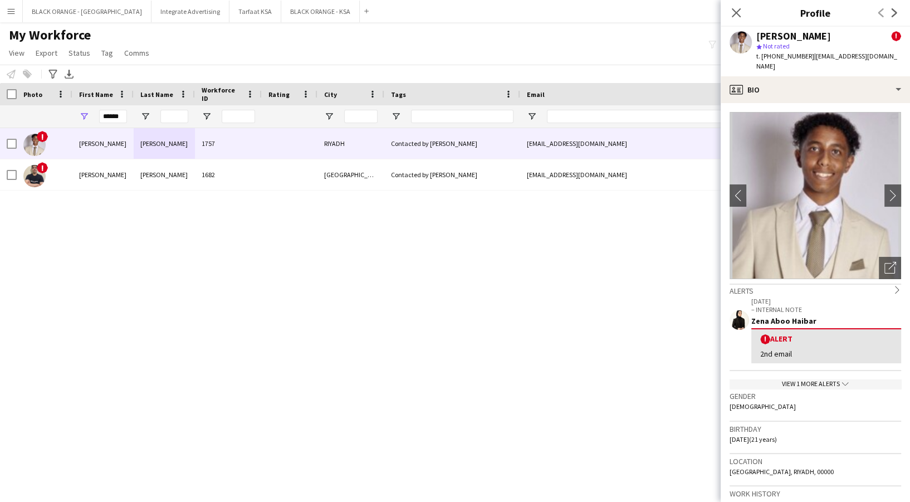
drag, startPoint x: 761, startPoint y: 53, endPoint x: 799, endPoint y: 59, distance: 38.8
click at [799, 59] on span "t. [PHONE_NUMBER]" at bounding box center [785, 56] width 58 height 8
click at [795, 57] on span "t. [PHONE_NUMBER]" at bounding box center [785, 56] width 58 height 8
drag, startPoint x: 757, startPoint y: 50, endPoint x: 800, endPoint y: 62, distance: 45.1
click at [800, 62] on div "[PERSON_NAME] ! star Not rated t. [PHONE_NUMBER] | [EMAIL_ADDRESS][DOMAIN_NAME]" at bounding box center [814, 52] width 189 height 50
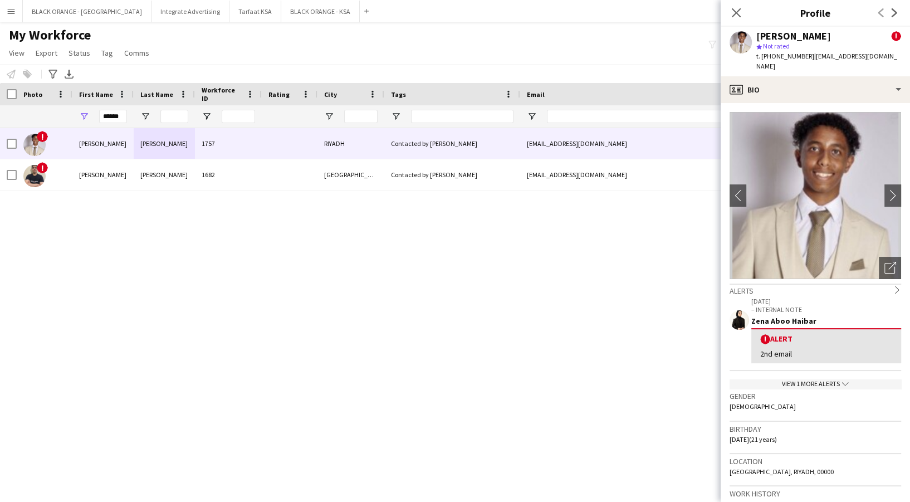
click at [838, 40] on div "[PERSON_NAME] !" at bounding box center [828, 36] width 145 height 10
drag, startPoint x: 804, startPoint y: 55, endPoint x: 760, endPoint y: 58, distance: 44.1
click at [760, 58] on span "t. [PHONE_NUMBER]" at bounding box center [785, 56] width 58 height 8
click at [122, 119] on input "******" at bounding box center [113, 116] width 28 height 13
type input "*"
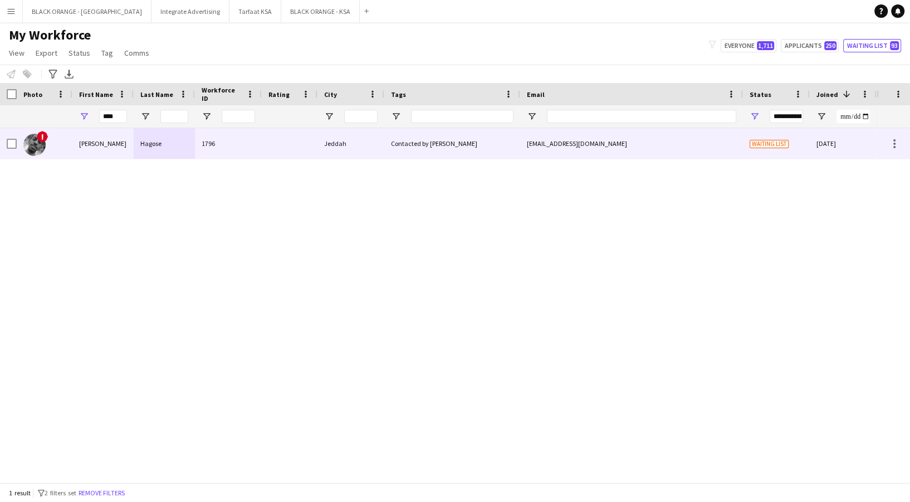
click at [134, 137] on div "Hagose" at bounding box center [164, 143] width 61 height 31
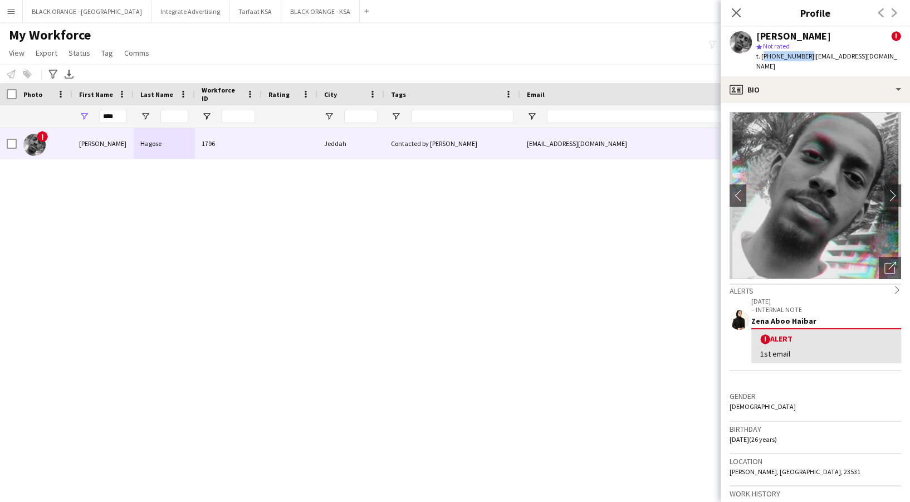
drag, startPoint x: 762, startPoint y: 57, endPoint x: 804, endPoint y: 58, distance: 41.8
click at [804, 58] on span "t. [PHONE_NUMBER]" at bounding box center [785, 56] width 58 height 8
click at [119, 120] on input "****" at bounding box center [113, 116] width 28 height 13
type input "*"
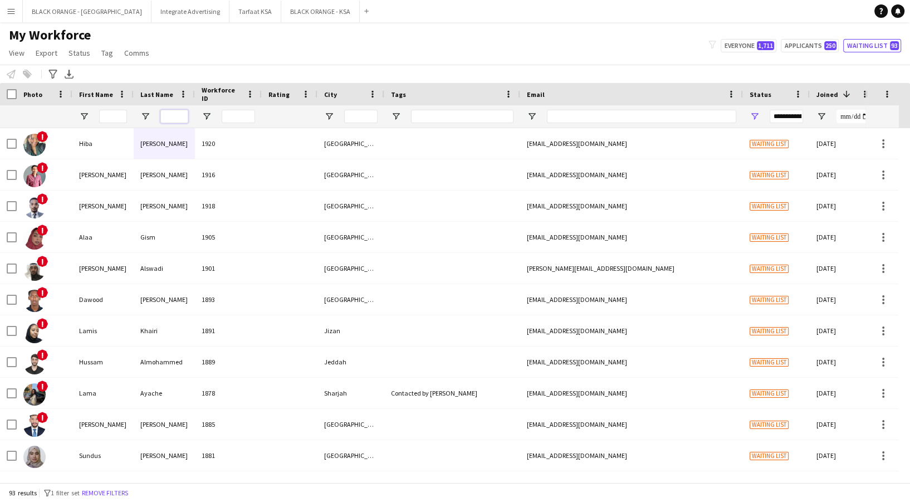
click at [173, 117] on input "Last Name Filter Input" at bounding box center [174, 116] width 28 height 13
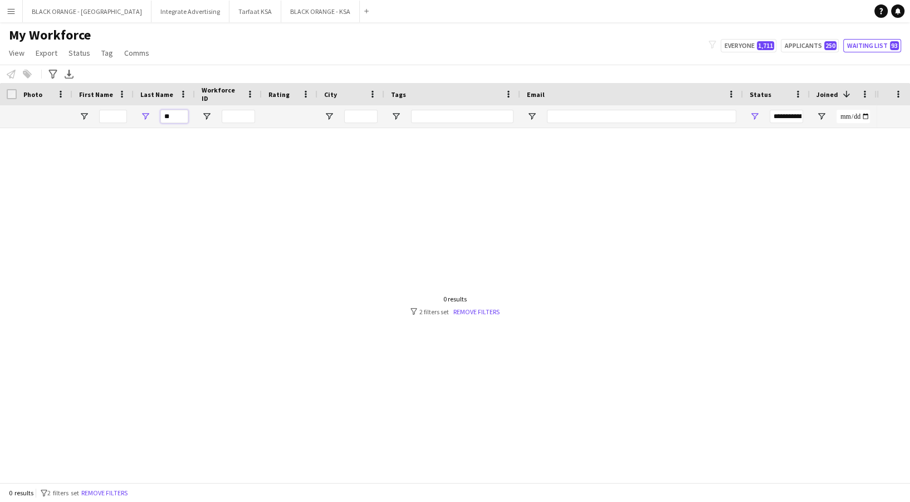
type input "*"
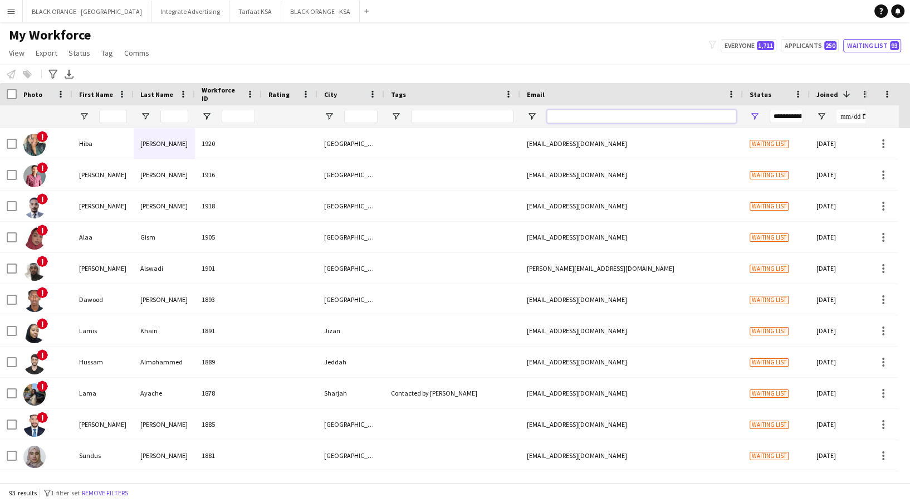
click at [598, 117] on input "Email Filter Input" at bounding box center [641, 116] width 189 height 13
paste input "**********"
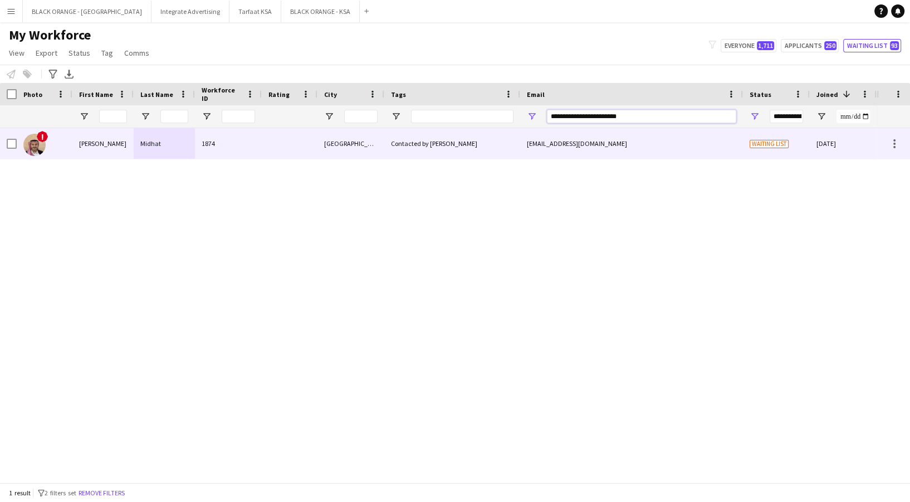
type input "**********"
click at [475, 136] on div "Contacted by [PERSON_NAME]" at bounding box center [452, 143] width 136 height 31
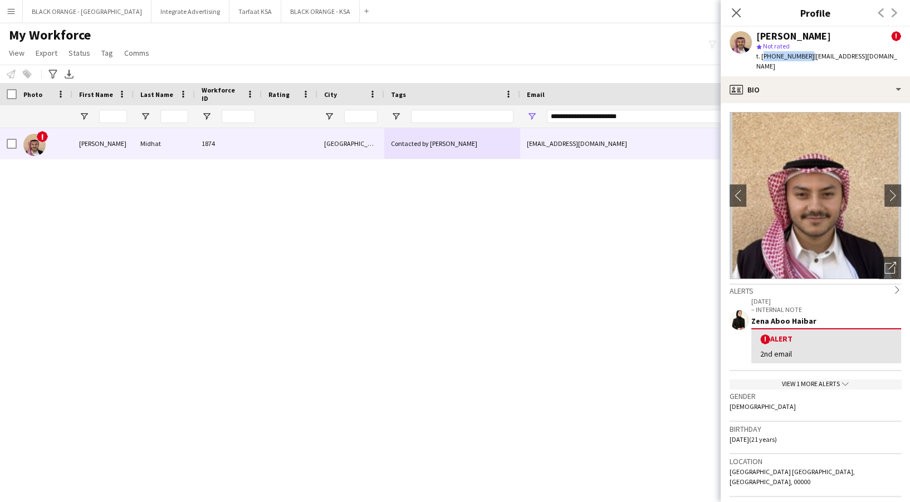
drag, startPoint x: 762, startPoint y: 57, endPoint x: 804, endPoint y: 58, distance: 42.3
click at [804, 58] on span "t. [PHONE_NUMBER]" at bounding box center [785, 56] width 58 height 8
click at [736, 12] on icon at bounding box center [735, 12] width 11 height 11
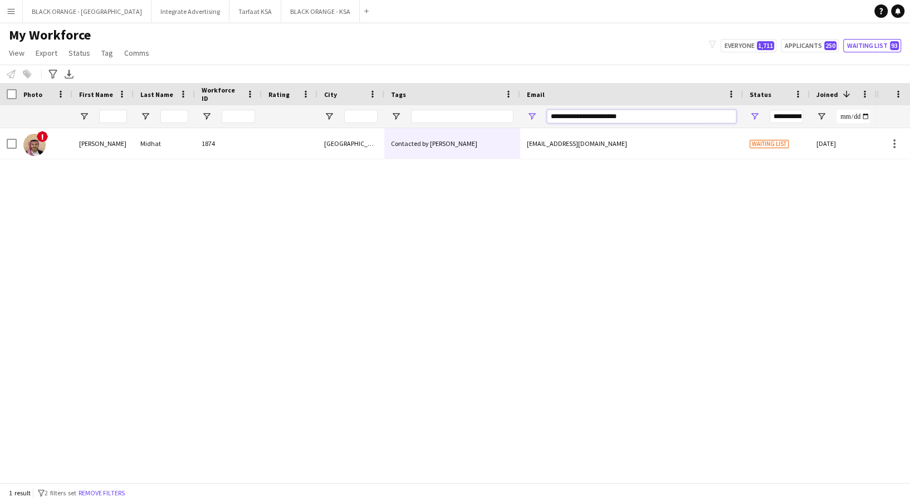
drag, startPoint x: 633, startPoint y: 114, endPoint x: 531, endPoint y: 114, distance: 101.9
click at [531, 114] on div "**********" at bounding box center [631, 116] width 223 height 22
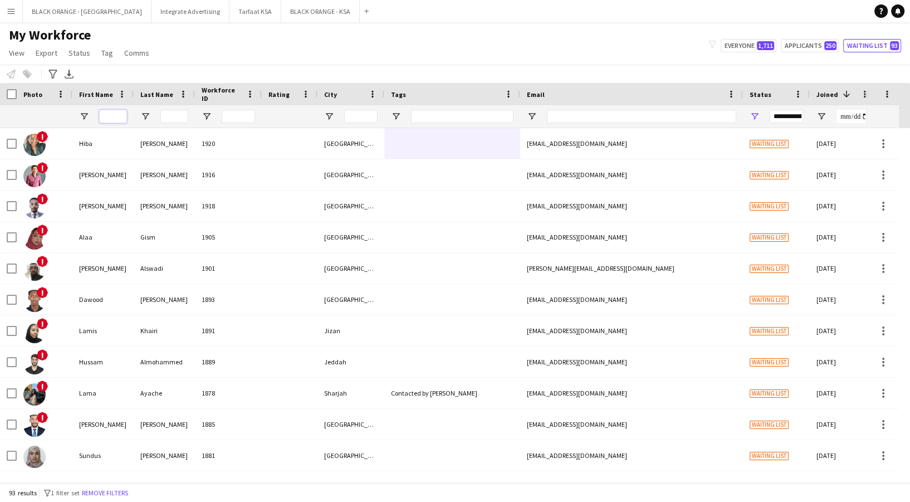
click at [110, 114] on input "First Name Filter Input" at bounding box center [113, 116] width 28 height 13
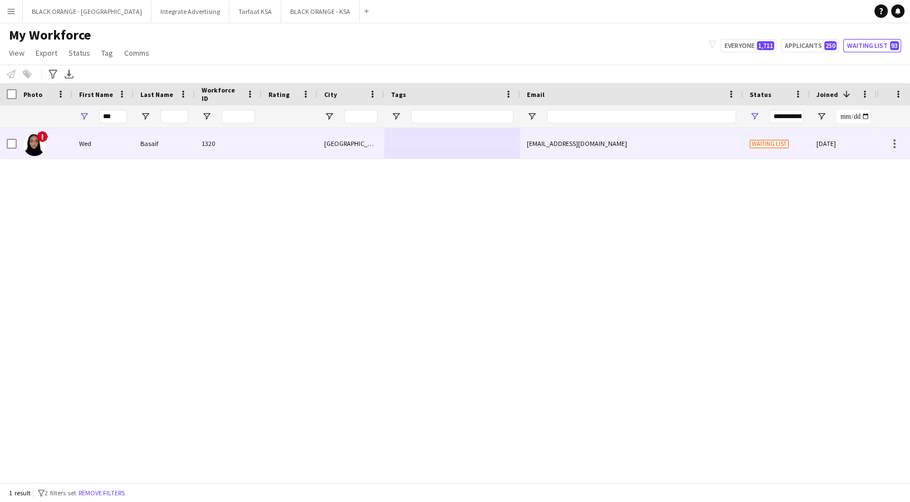
click at [155, 152] on div "Basaif" at bounding box center [164, 143] width 61 height 31
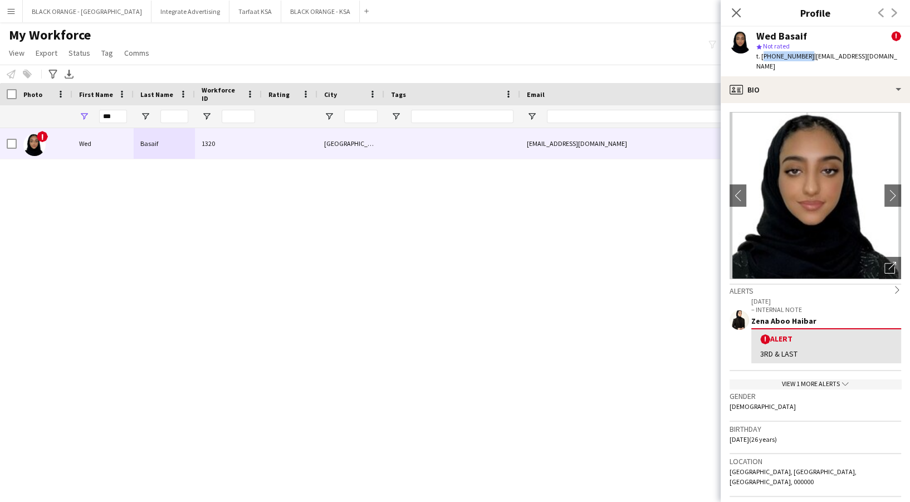
drag, startPoint x: 762, startPoint y: 56, endPoint x: 804, endPoint y: 56, distance: 41.8
click at [804, 56] on span "t. [PHONE_NUMBER]" at bounding box center [785, 56] width 58 height 8
click at [117, 121] on input "***" at bounding box center [113, 116] width 28 height 13
type input "*"
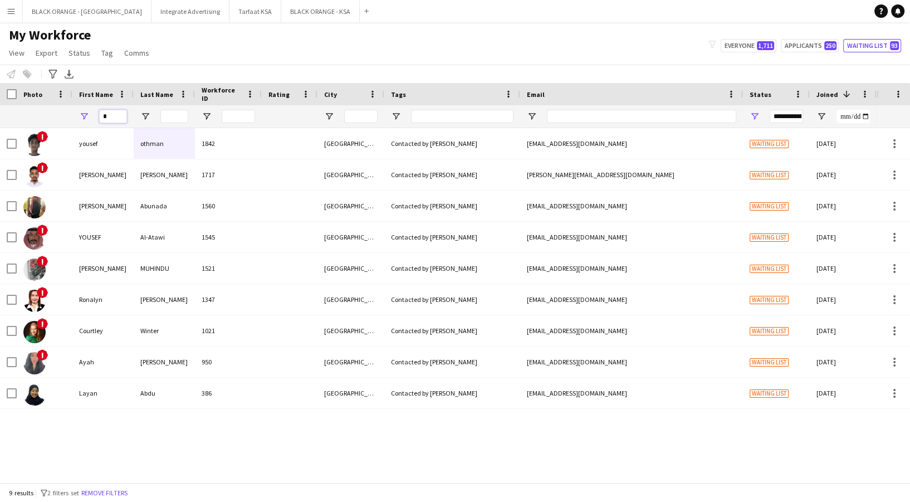
type input "*"
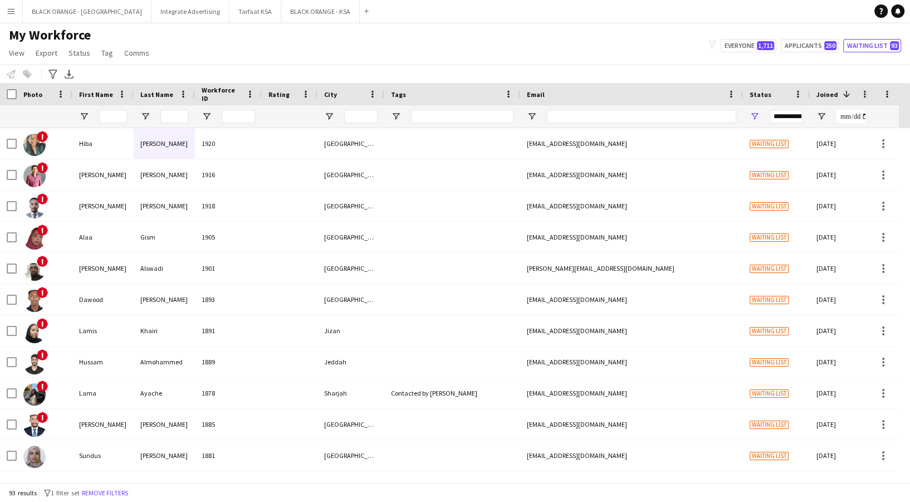
click at [571, 123] on div at bounding box center [641, 116] width 189 height 22
click at [568, 121] on input "Email Filter Input" at bounding box center [641, 116] width 189 height 13
paste input "**********"
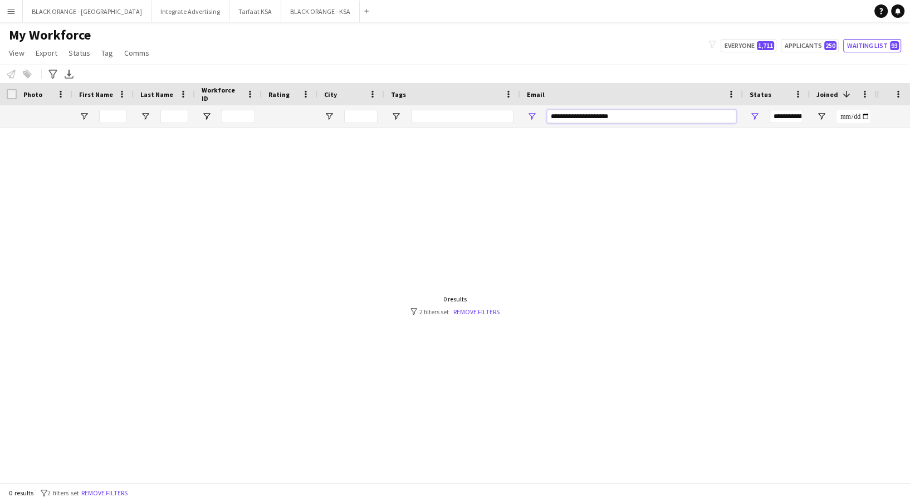
type input "**********"
drag, startPoint x: 632, startPoint y: 115, endPoint x: 534, endPoint y: 120, distance: 97.6
click at [534, 120] on div "**********" at bounding box center [631, 116] width 223 height 22
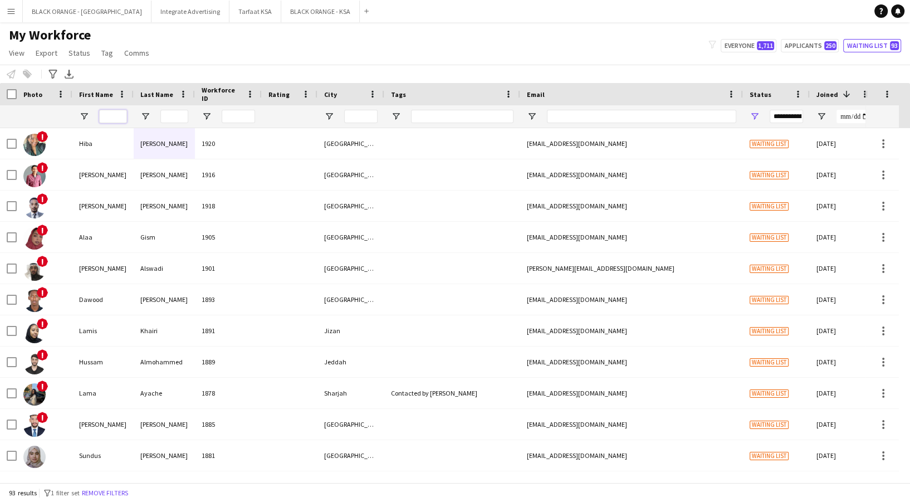
click at [109, 120] on input "First Name Filter Input" at bounding box center [113, 116] width 28 height 13
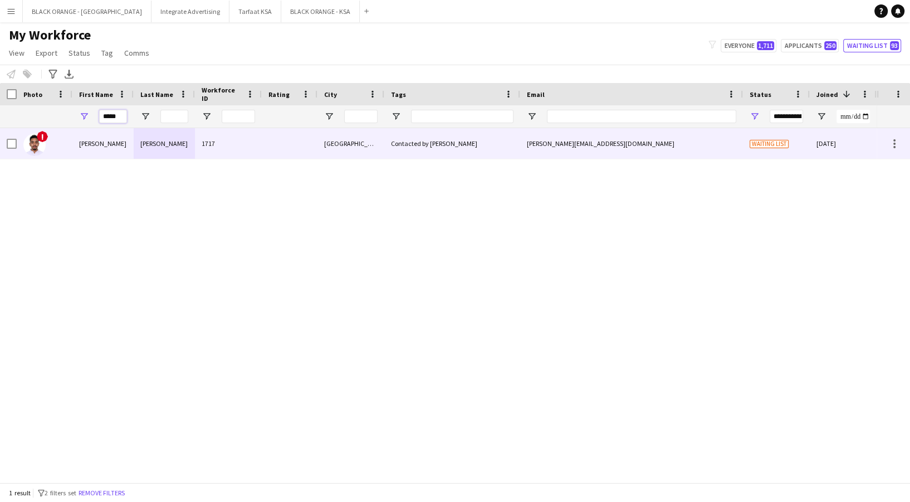
type input "*****"
click at [134, 143] on div "[PERSON_NAME]" at bounding box center [164, 143] width 61 height 31
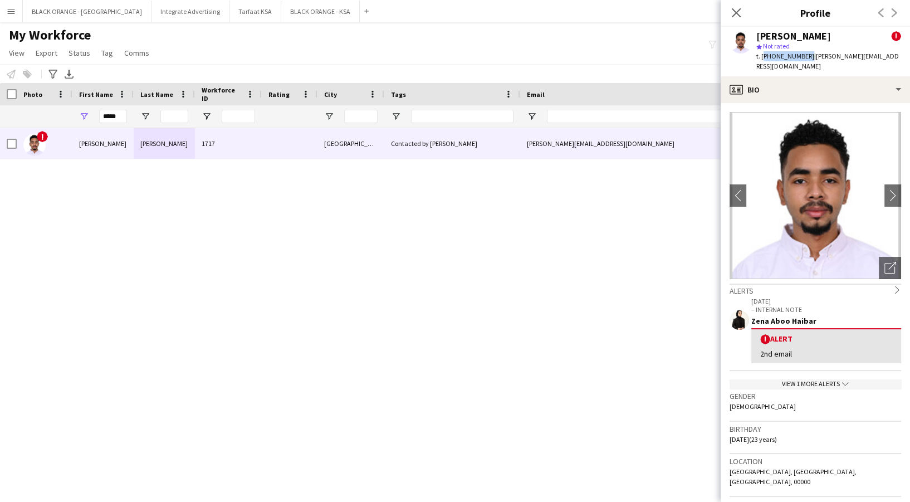
drag, startPoint x: 763, startPoint y: 52, endPoint x: 804, endPoint y: 57, distance: 42.0
click at [804, 57] on span "t. [PHONE_NUMBER]" at bounding box center [785, 56] width 58 height 8
